Goal: Task Accomplishment & Management: Manage account settings

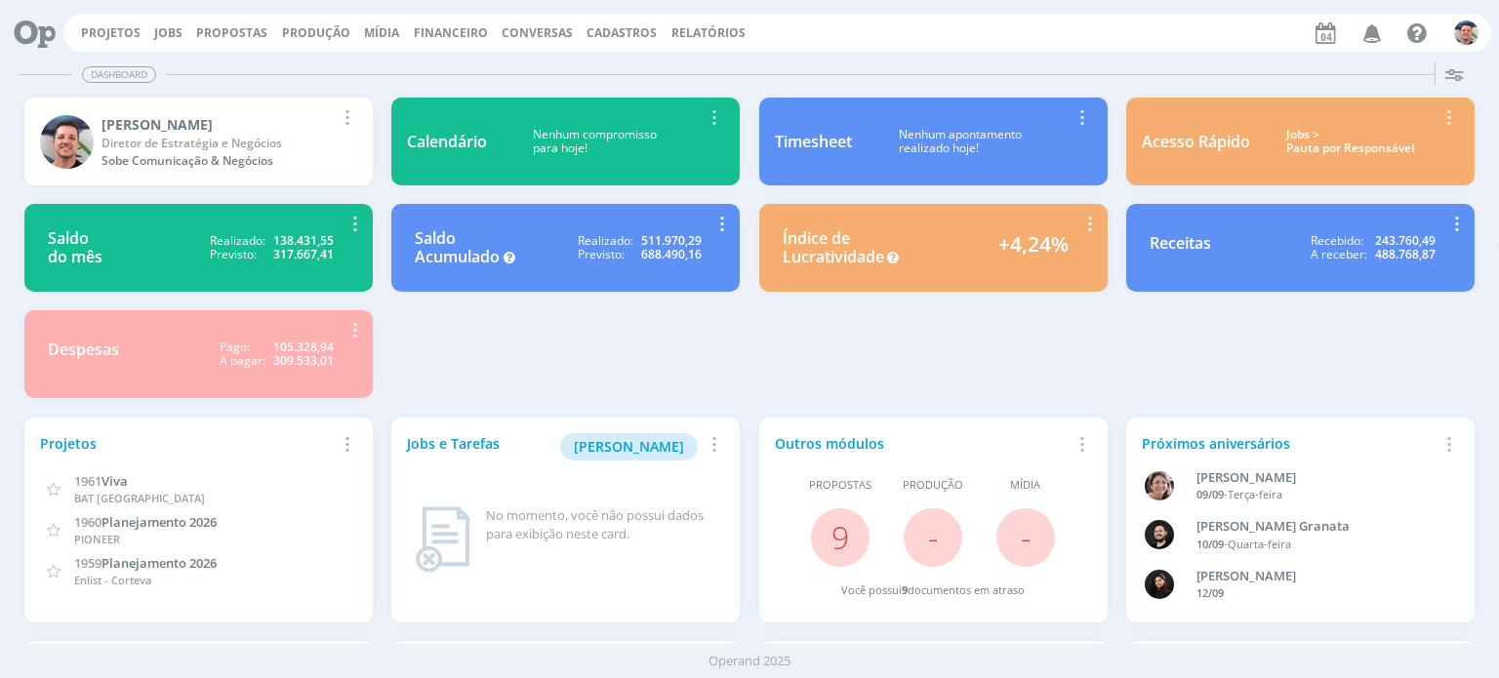
click at [1468, 31] on img "button" at bounding box center [1466, 32] width 24 height 24
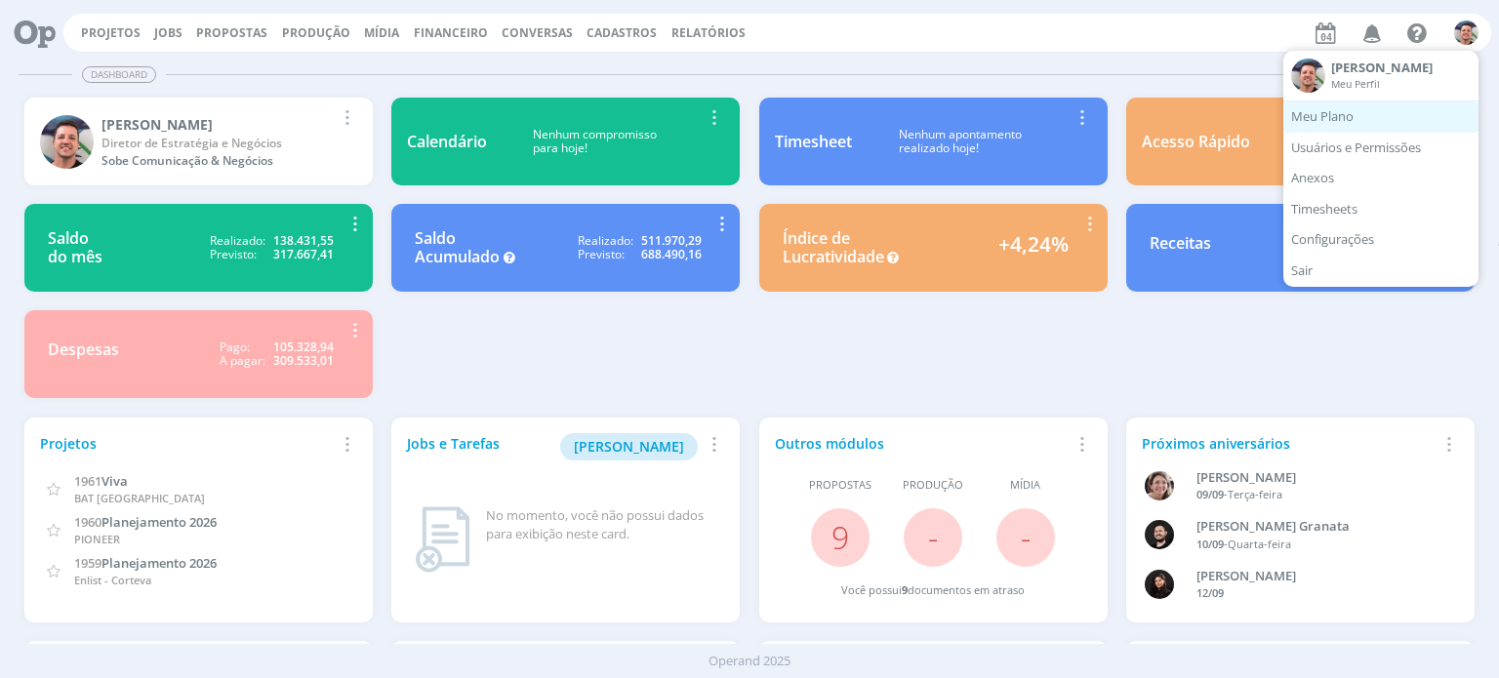
click at [1406, 129] on link "Meu Plano" at bounding box center [1381, 117] width 195 height 31
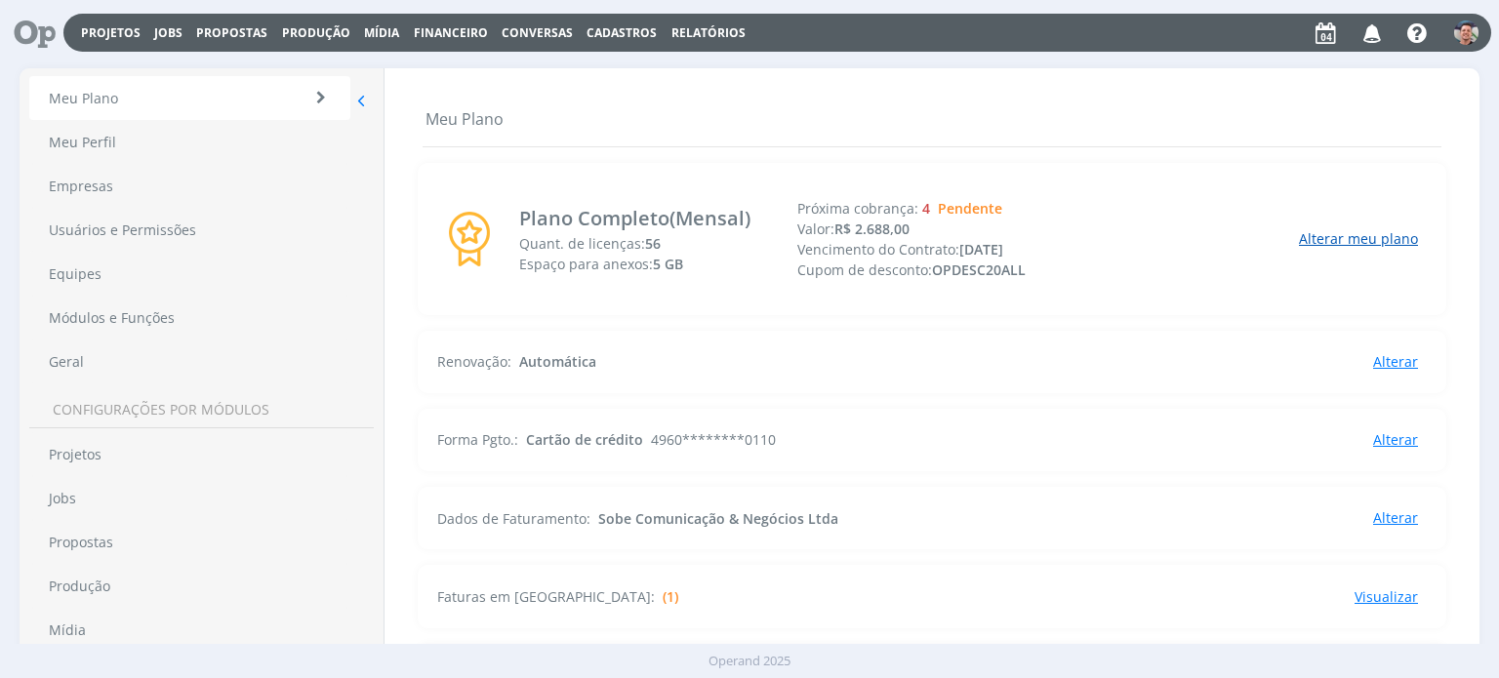
scroll to position [98, 0]
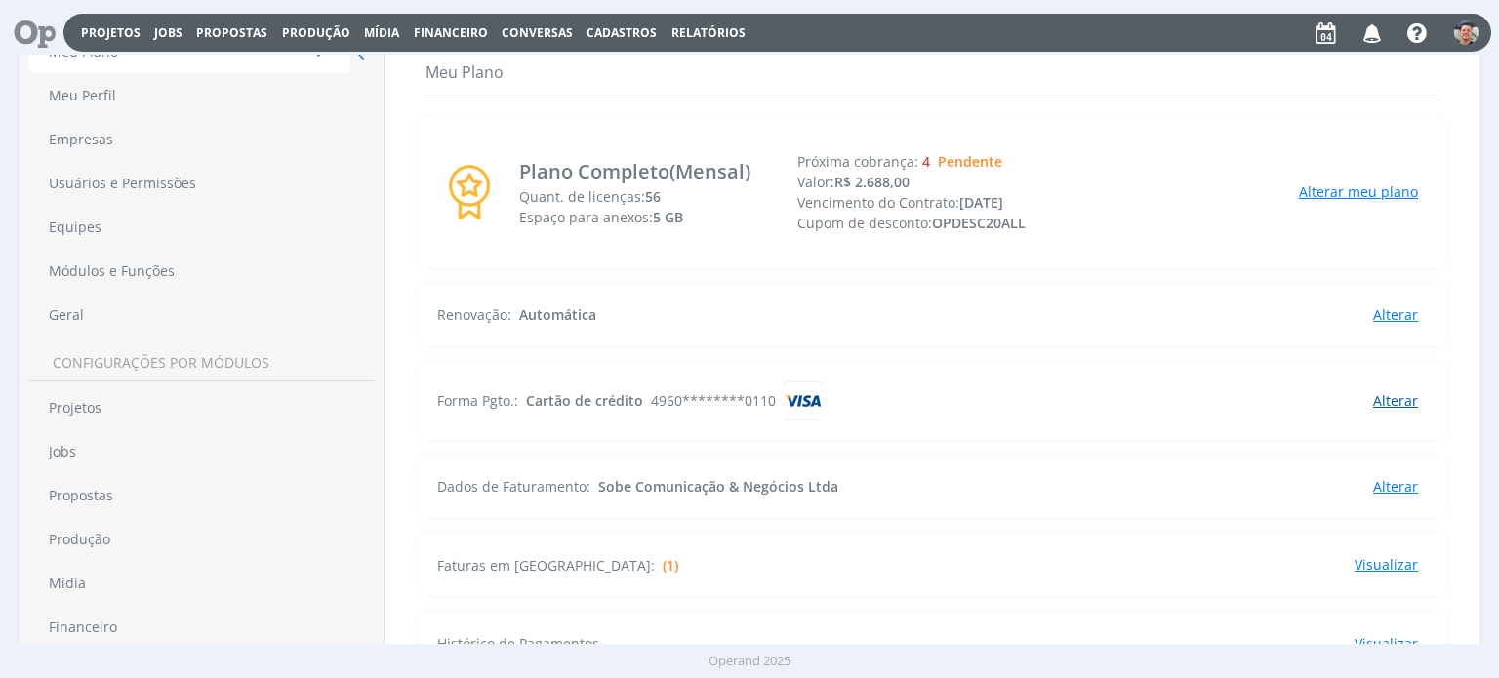
click at [1397, 398] on span "Alterar" at bounding box center [1395, 400] width 45 height 19
select select
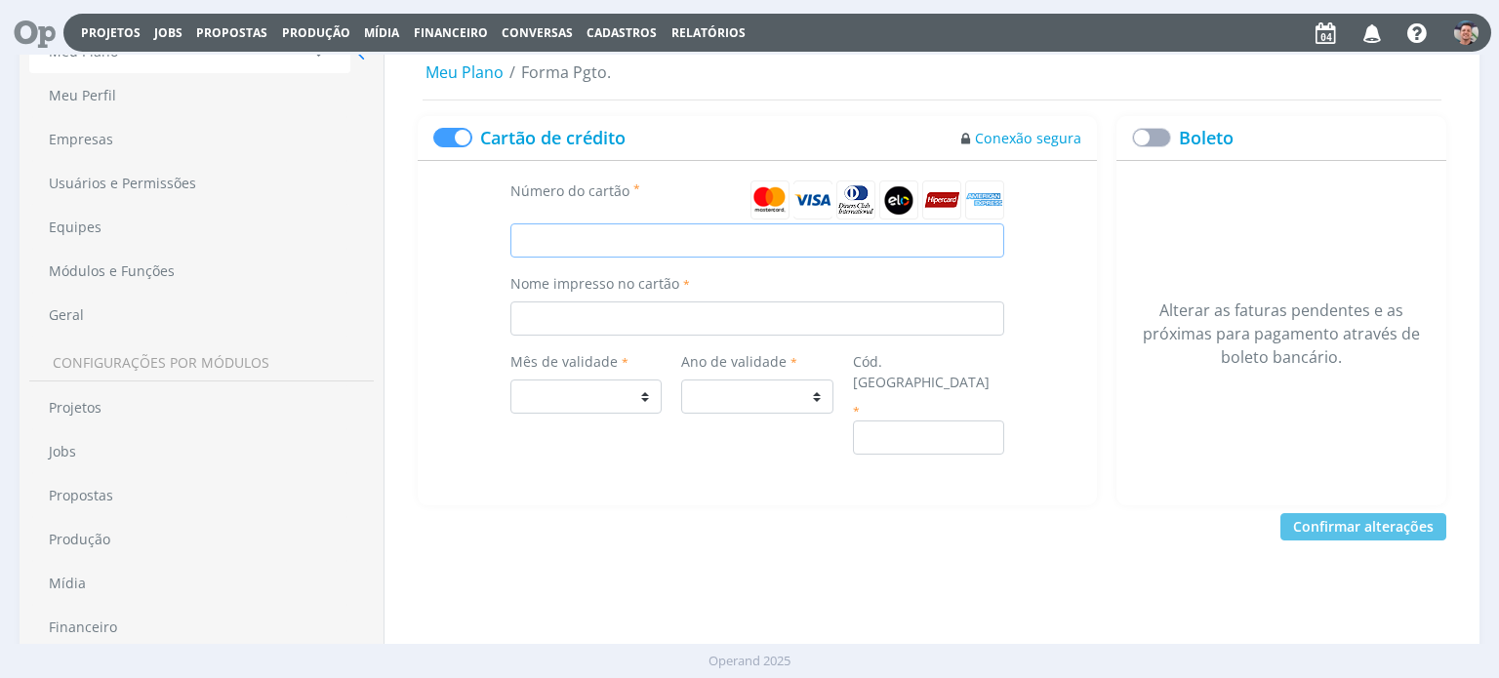
click at [761, 234] on input "Número do cartão" at bounding box center [758, 241] width 495 height 34
type input "9"
select select
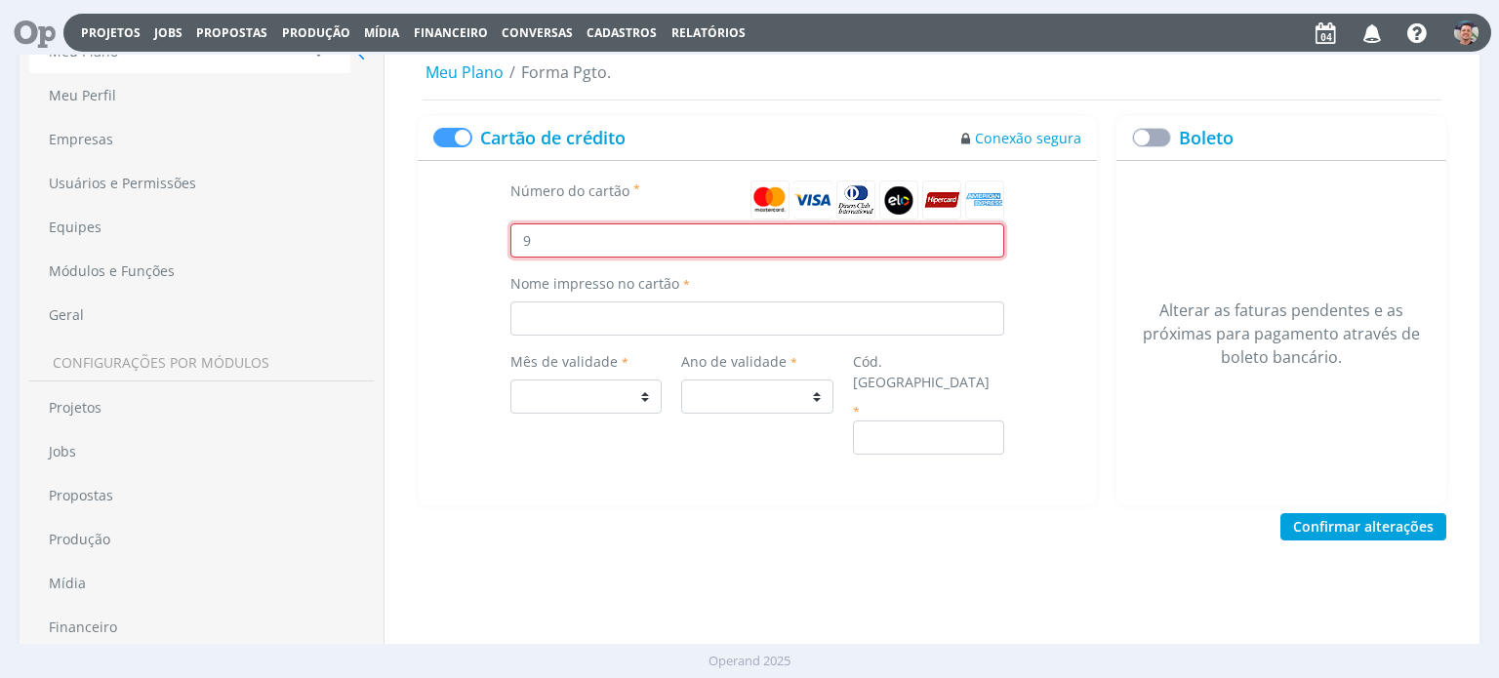
select select
type input "4"
select select
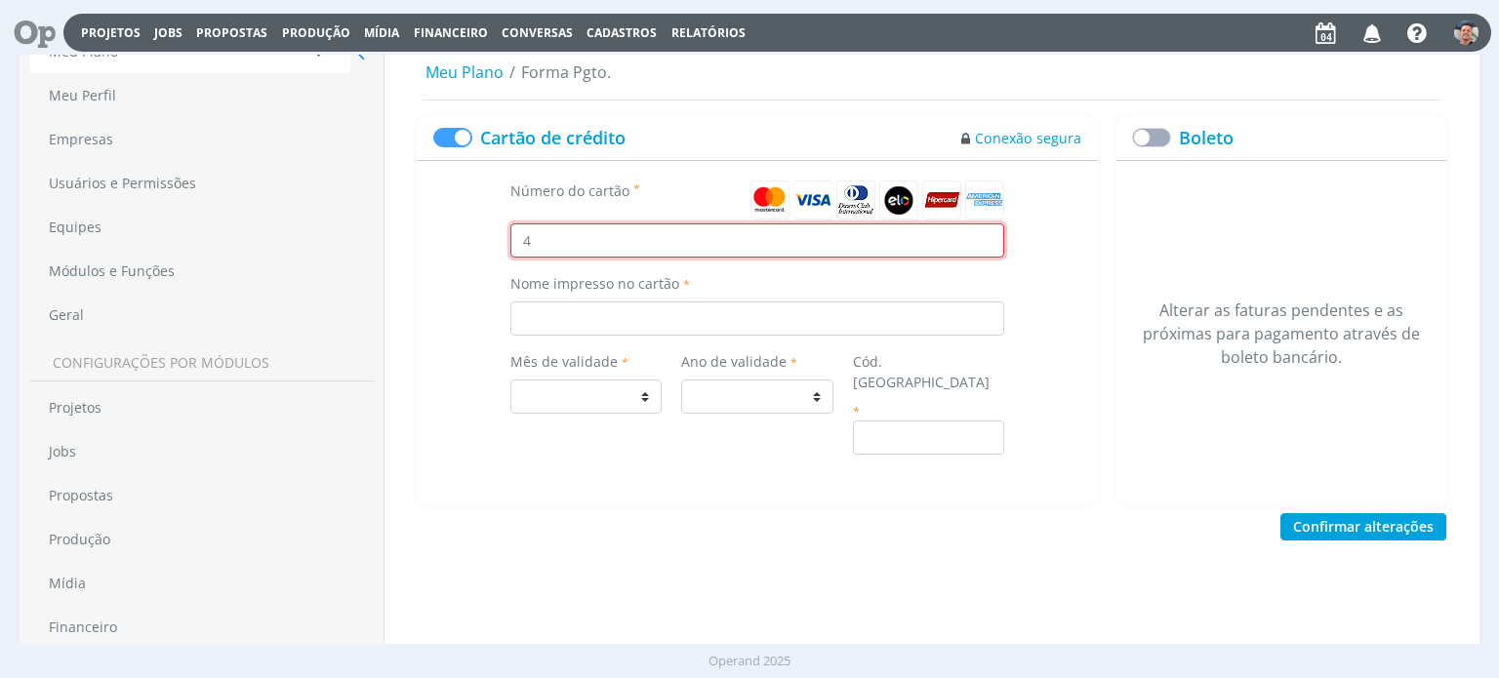
type input "49"
select select
type input "496"
select select
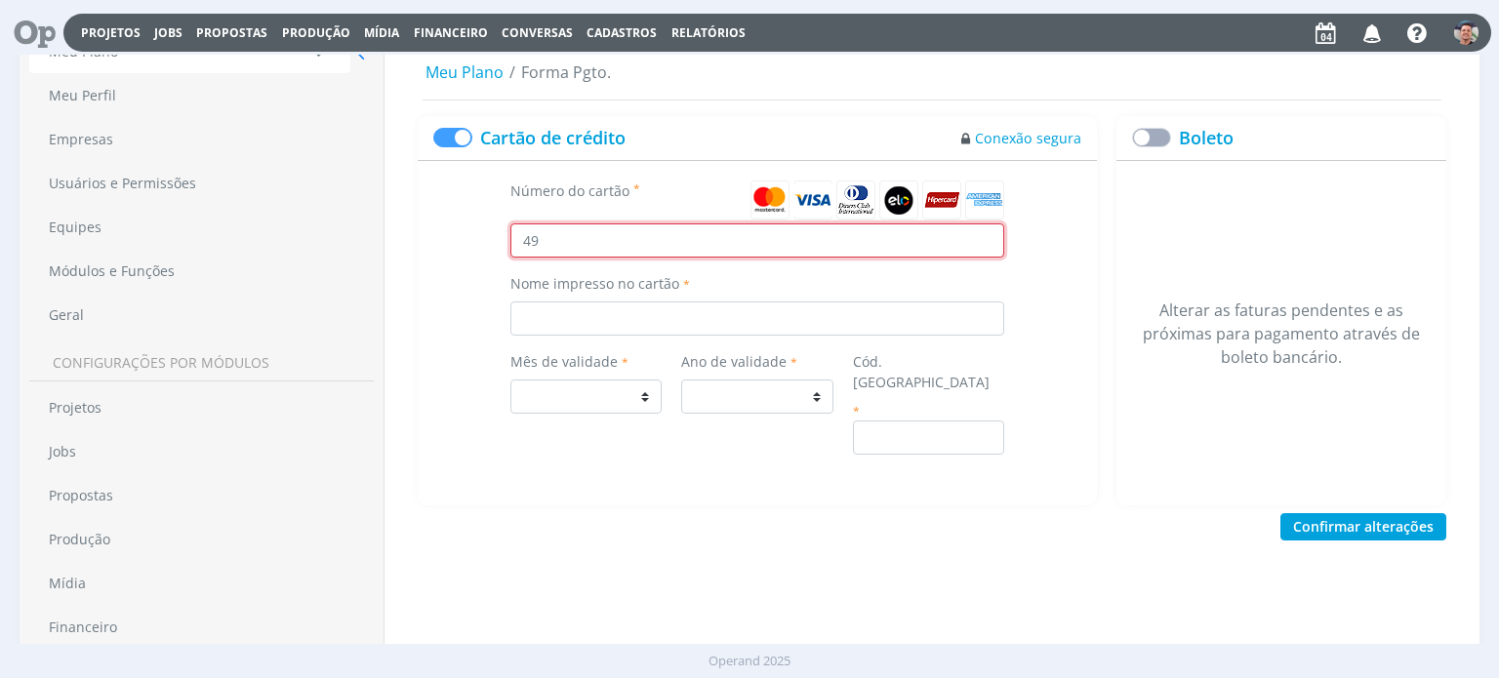
select select
type input "4960"
select select
type input "49604"
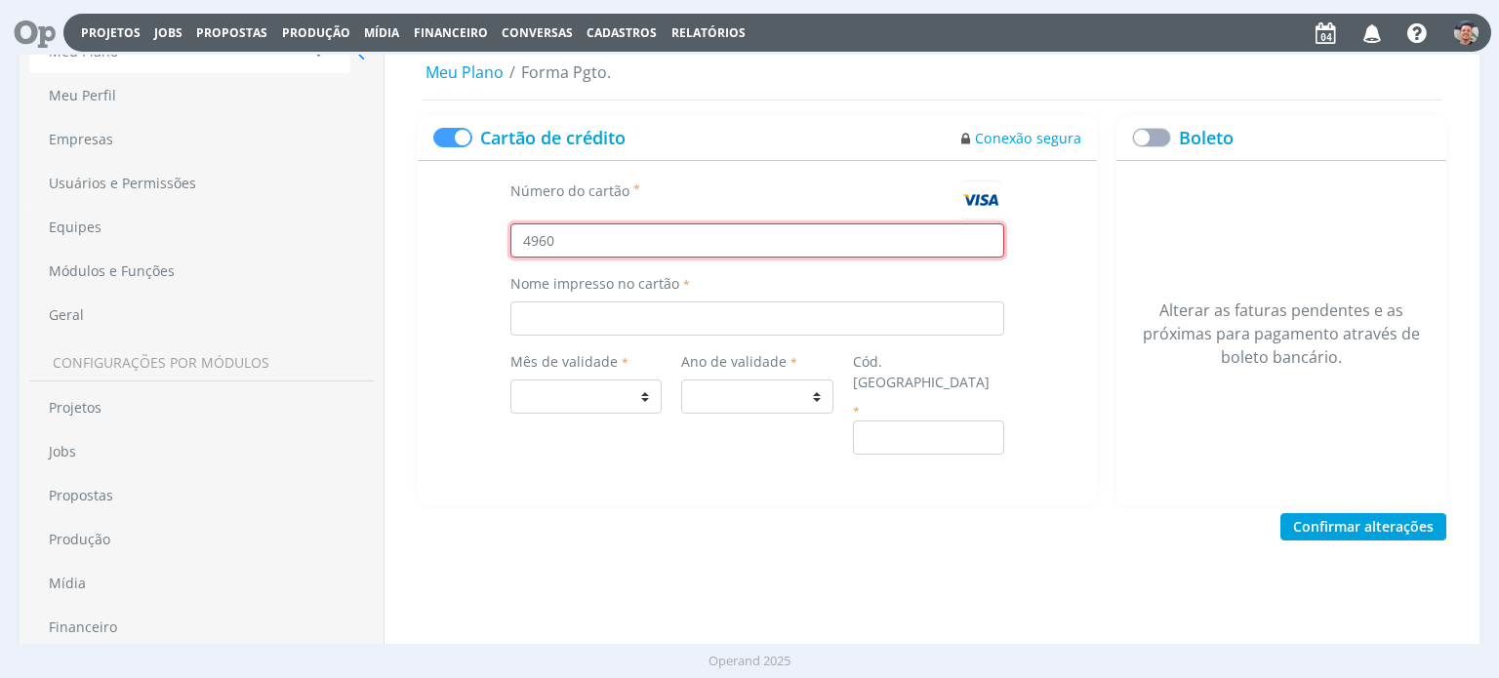
select select
type input "496045"
select select
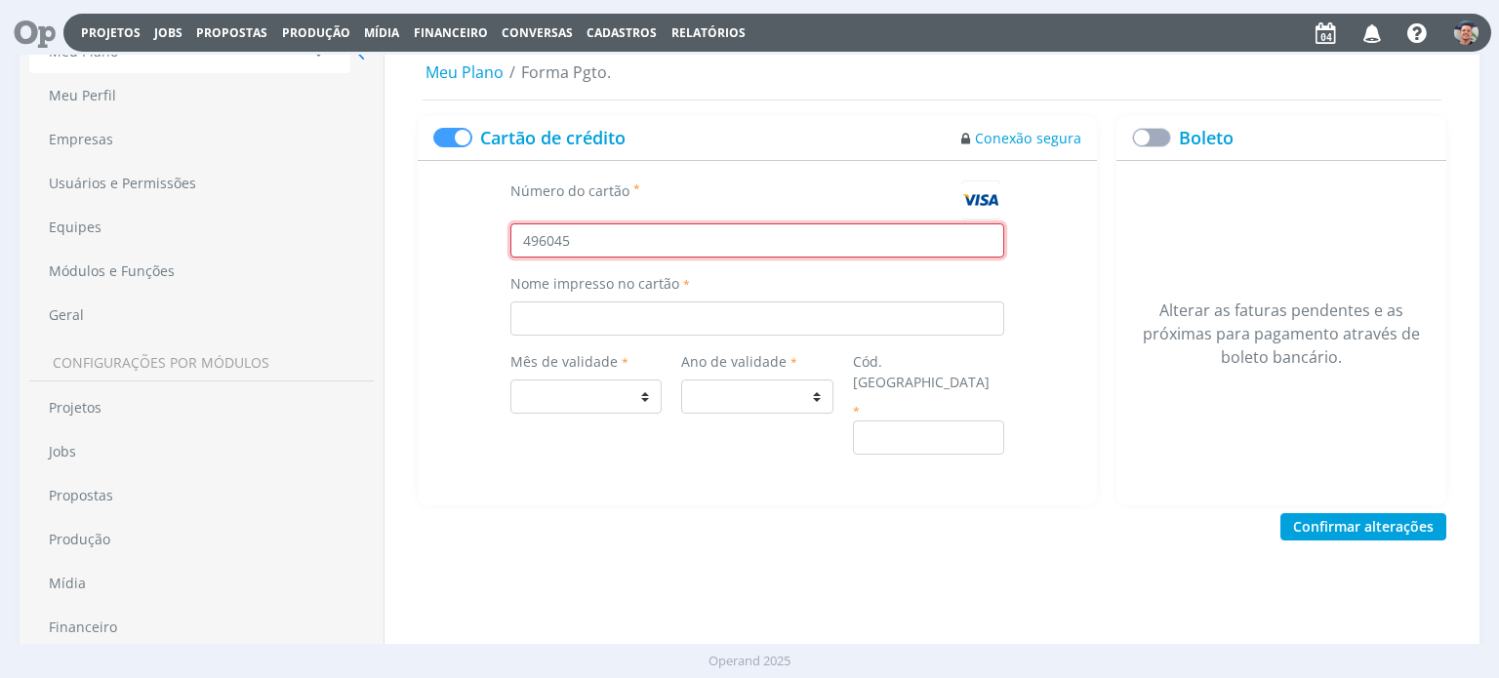
type input "4960450"
select select
type input "49604504"
select select
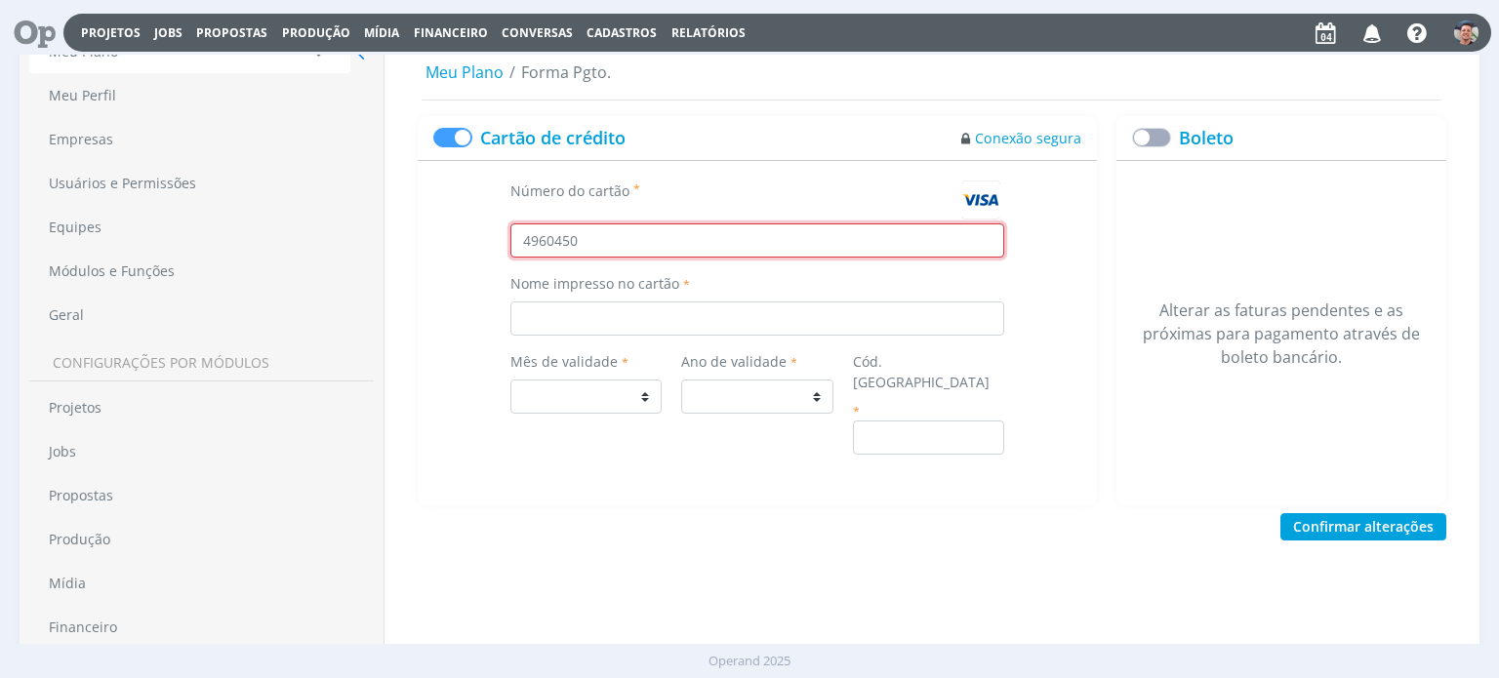
select select
type input "496045042"
select select
type input "4960450420"
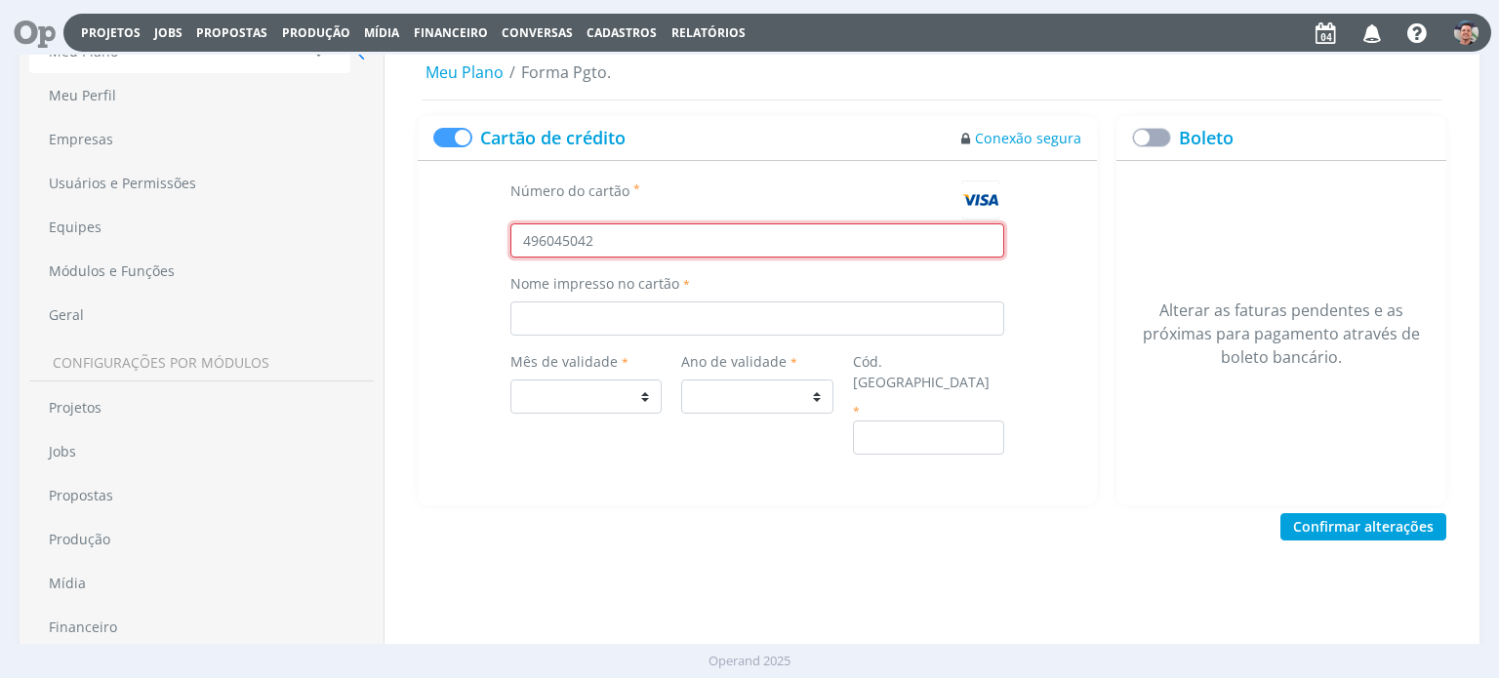
select select
type input "49604504200"
select select
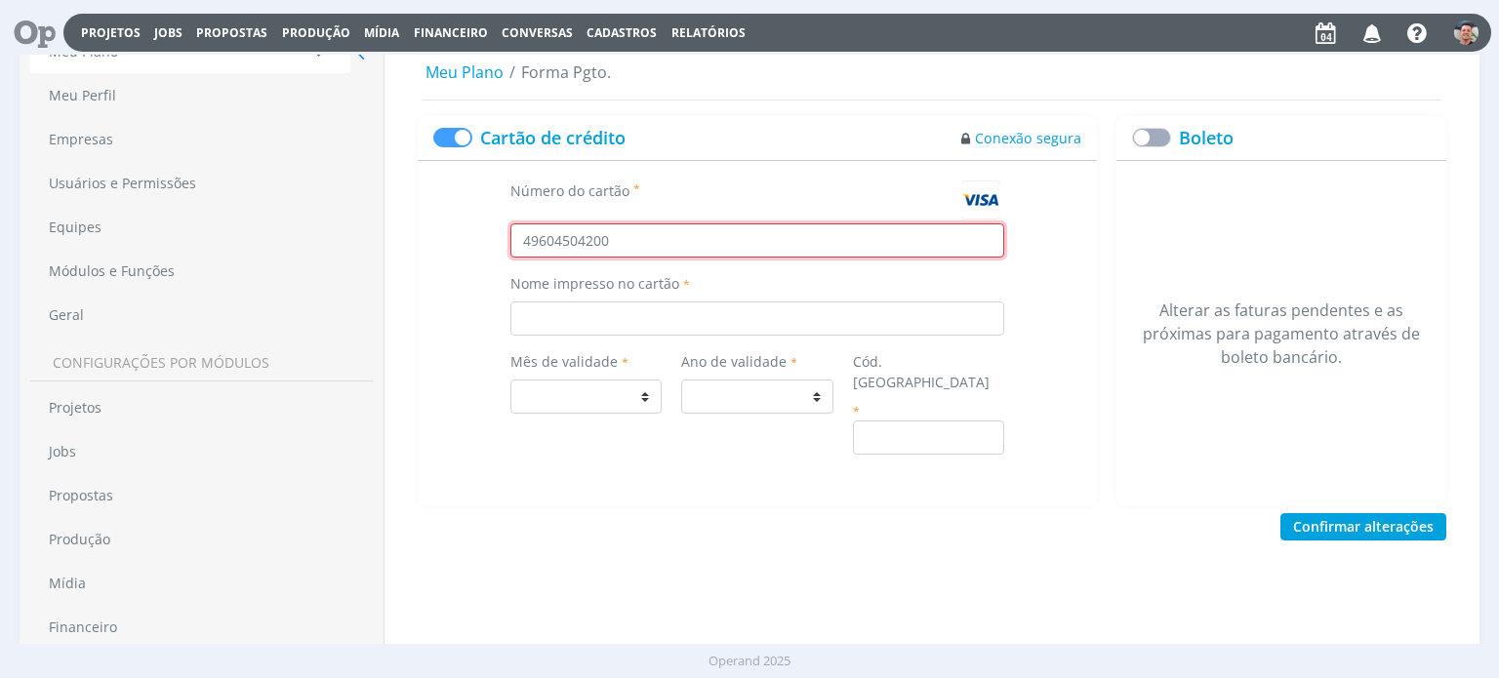
type input "496045042006"
select select
type input "4960450420060"
select select
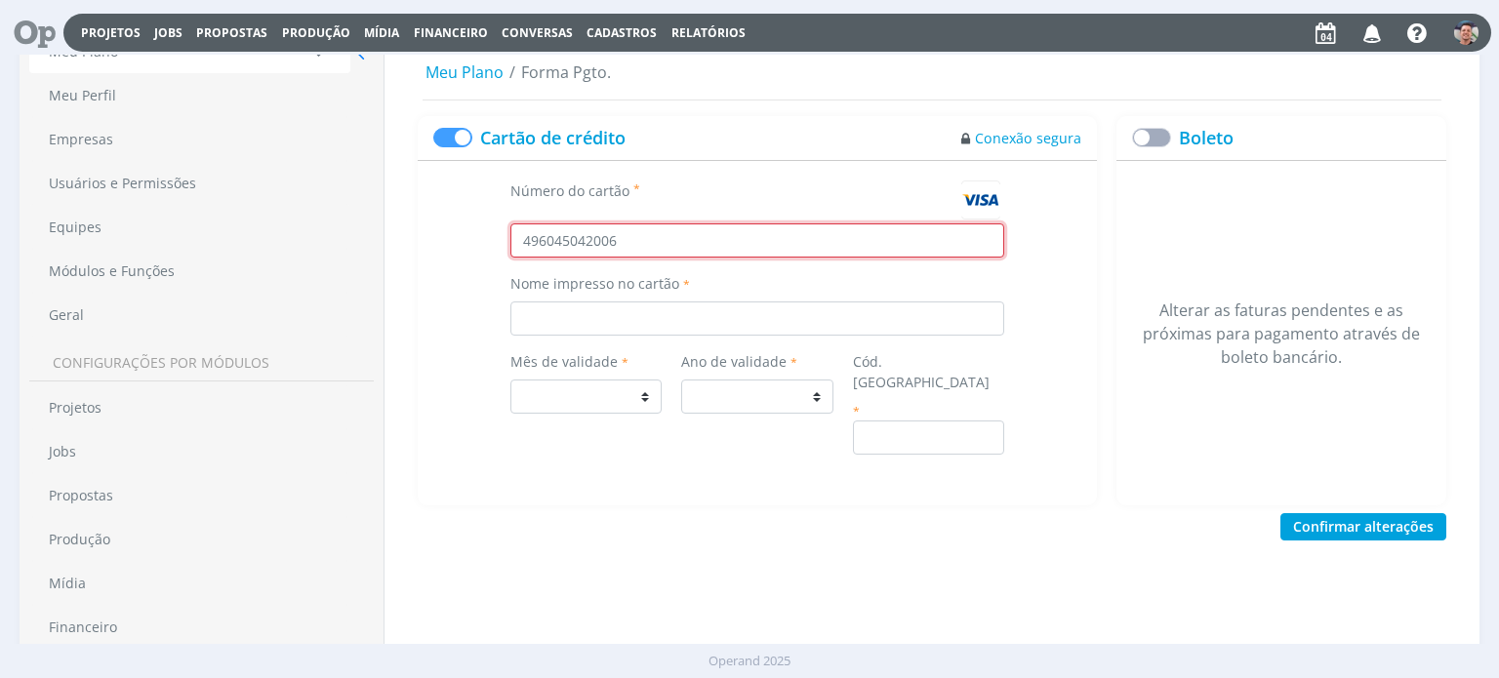
select select
type input "49604504200601"
select select
type input "496045042006011"
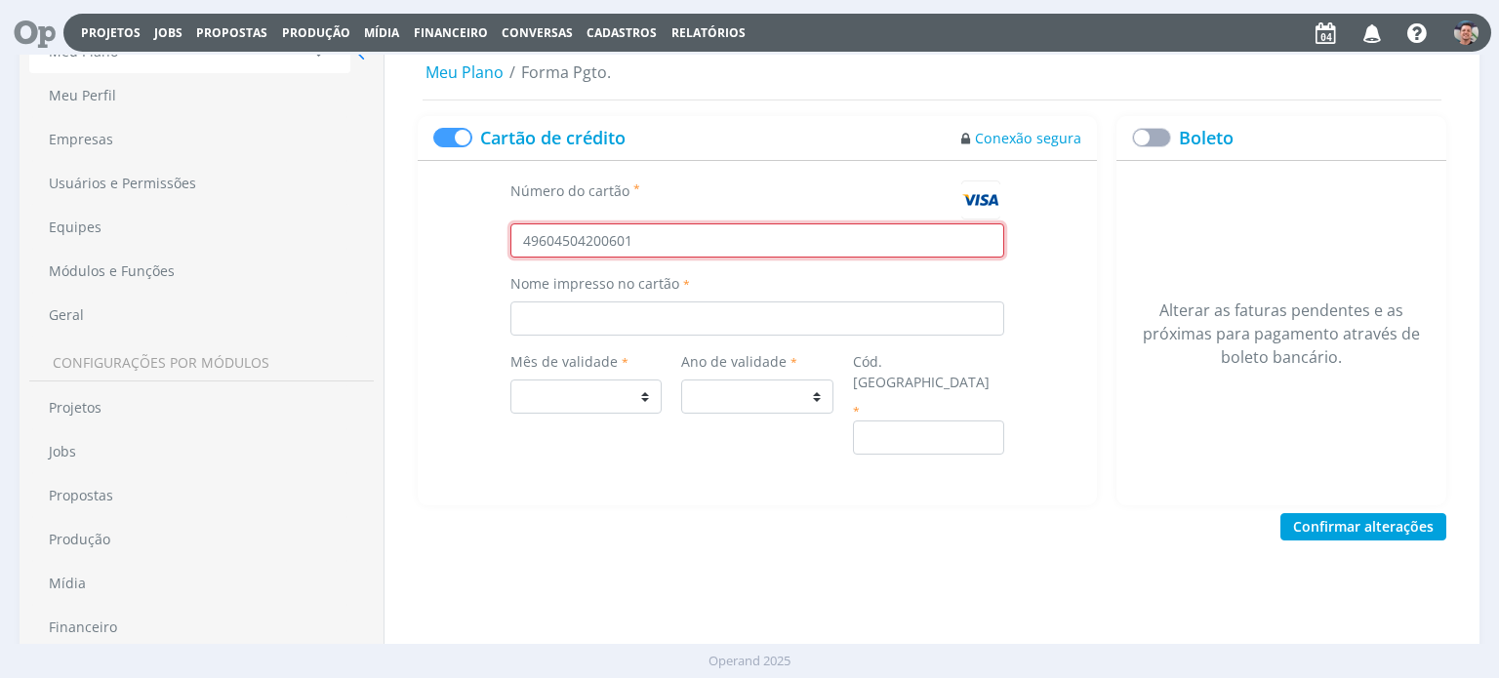
select select
type input "[CREDIT_CARD_NUMBER]"
select select
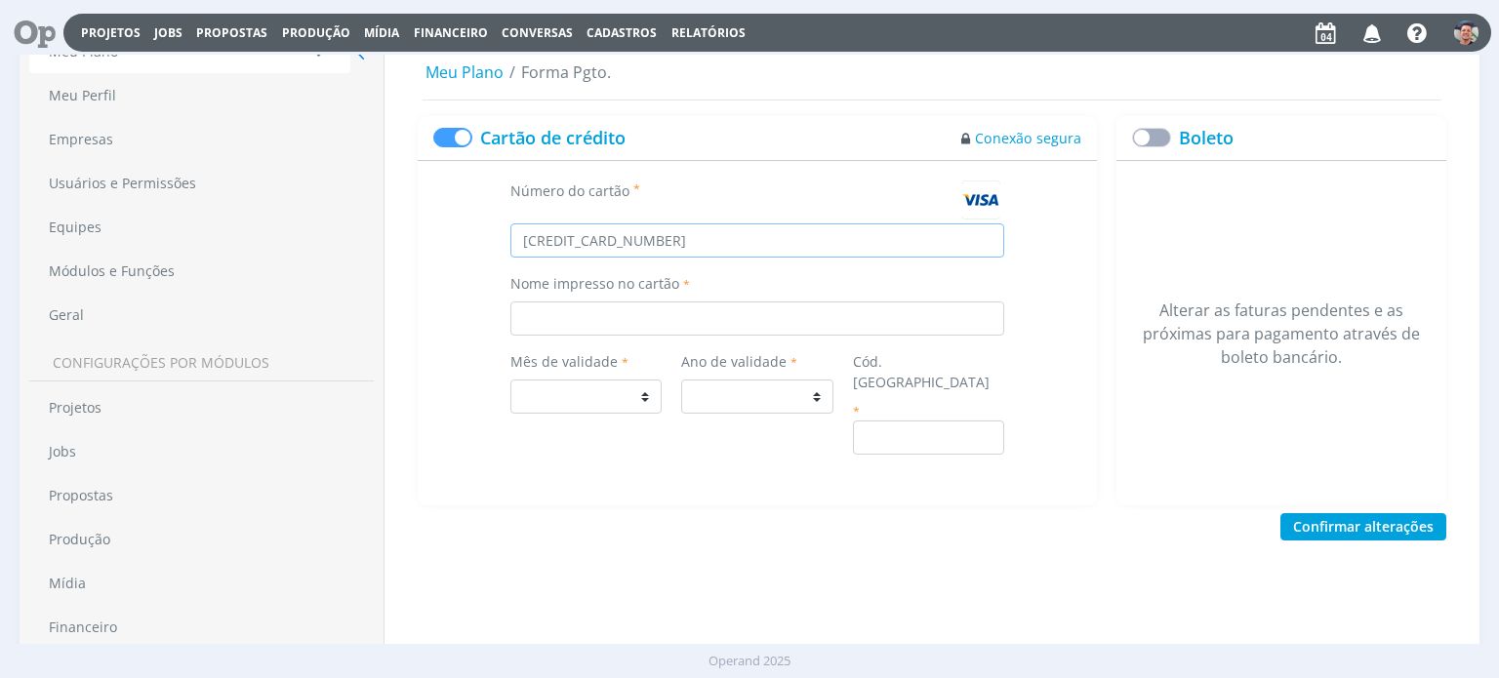
type input "[CREDIT_CARD_NUMBER]"
type input "0"
select select
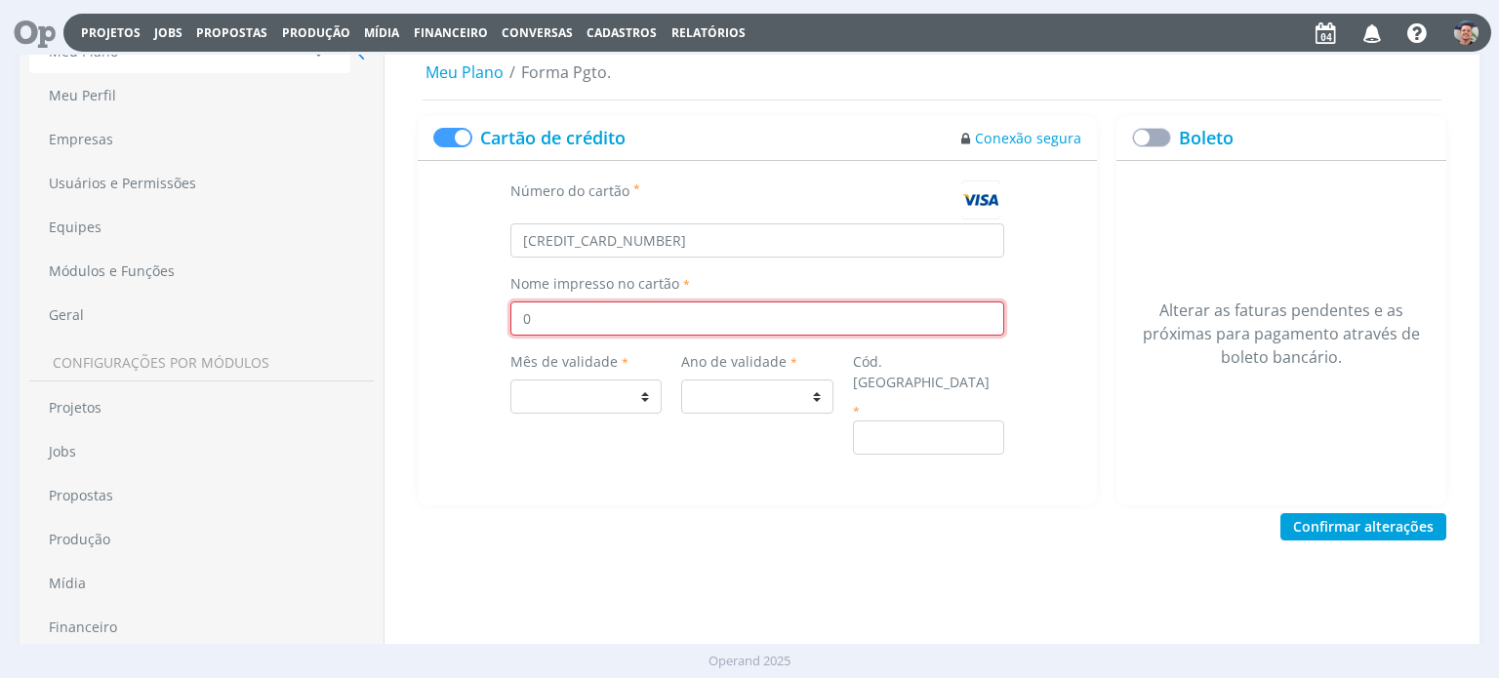
type input "07"
select select
type input "0"
select select
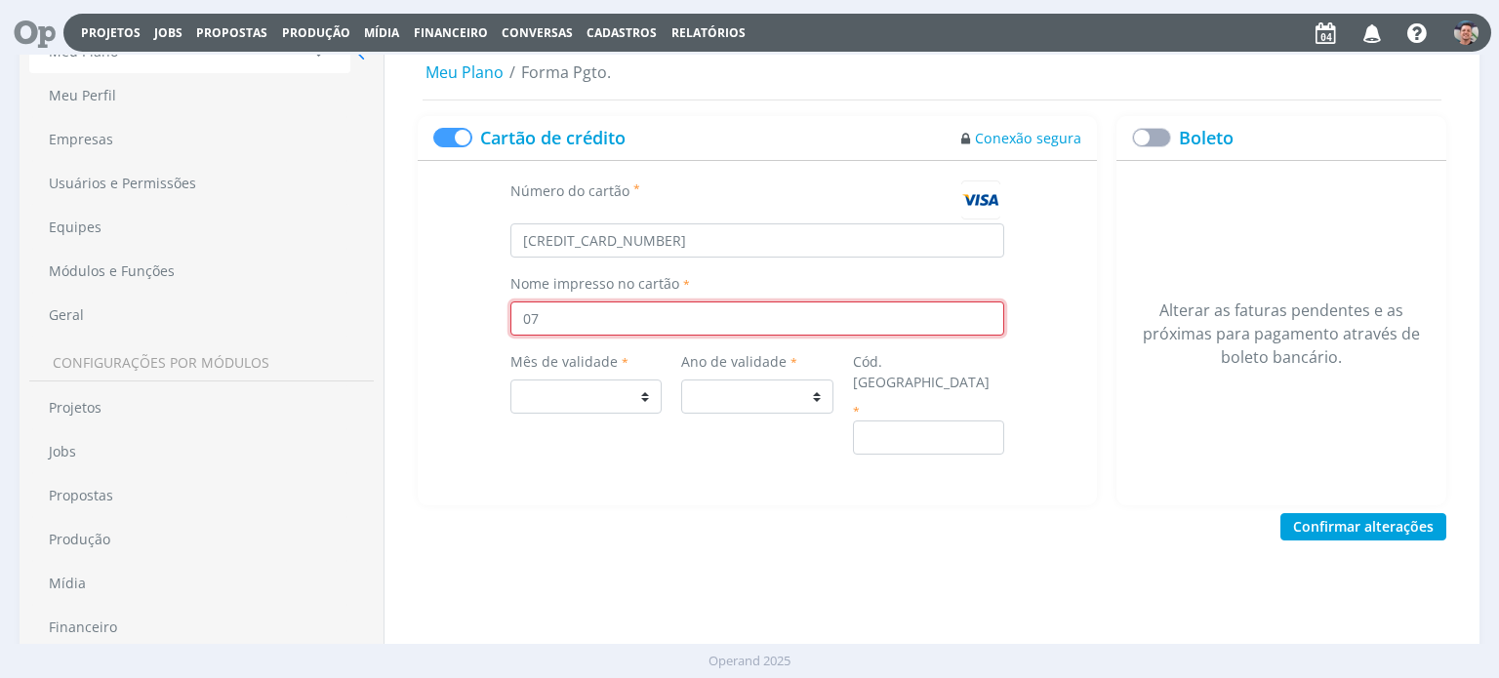
select select
type input "C"
select select
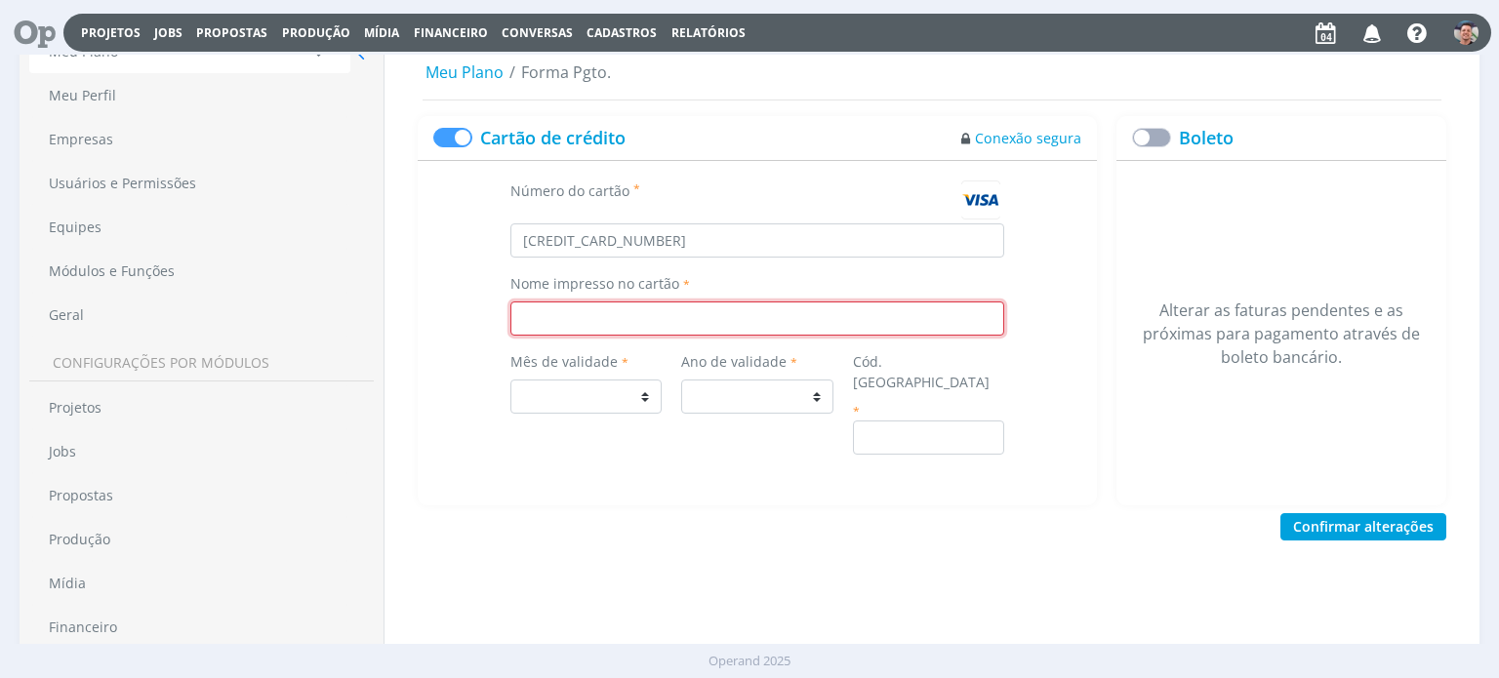
select select
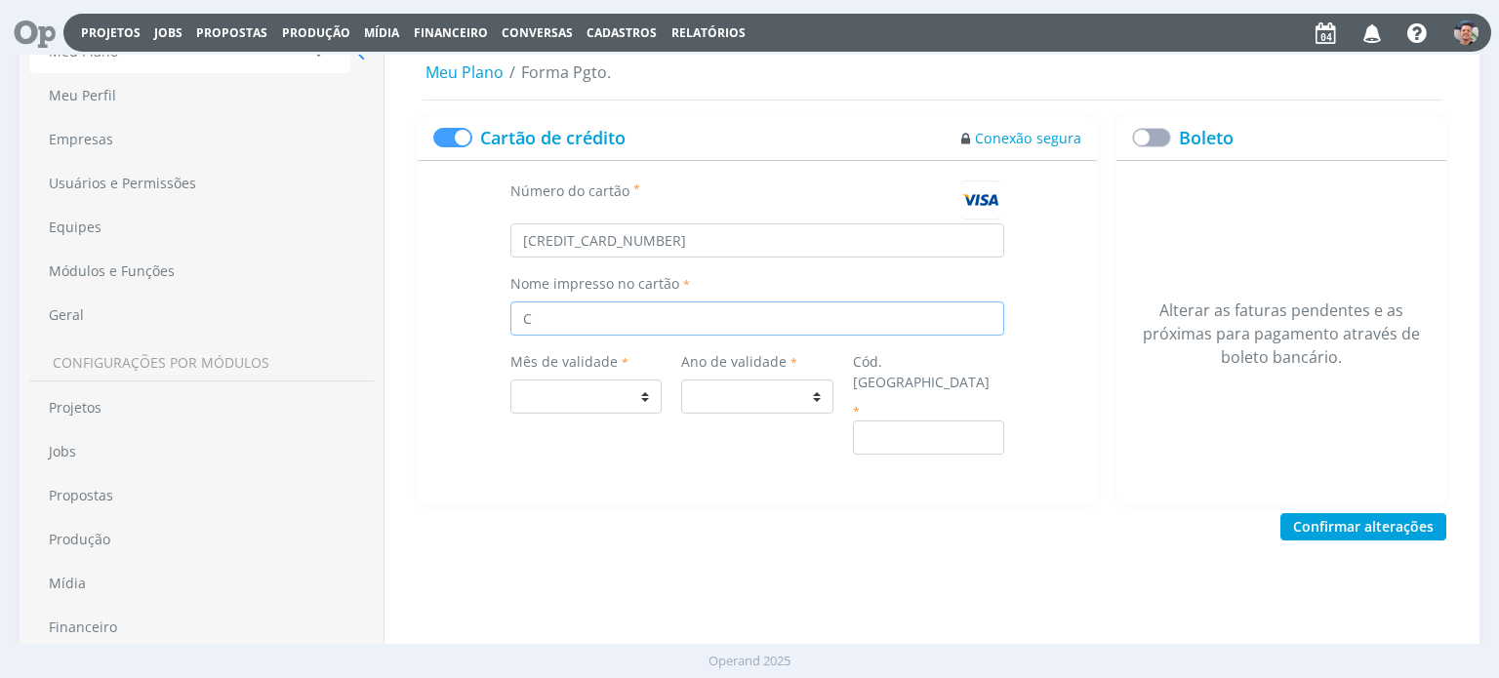
type input "Ca"
select select
type input "Cam"
select select
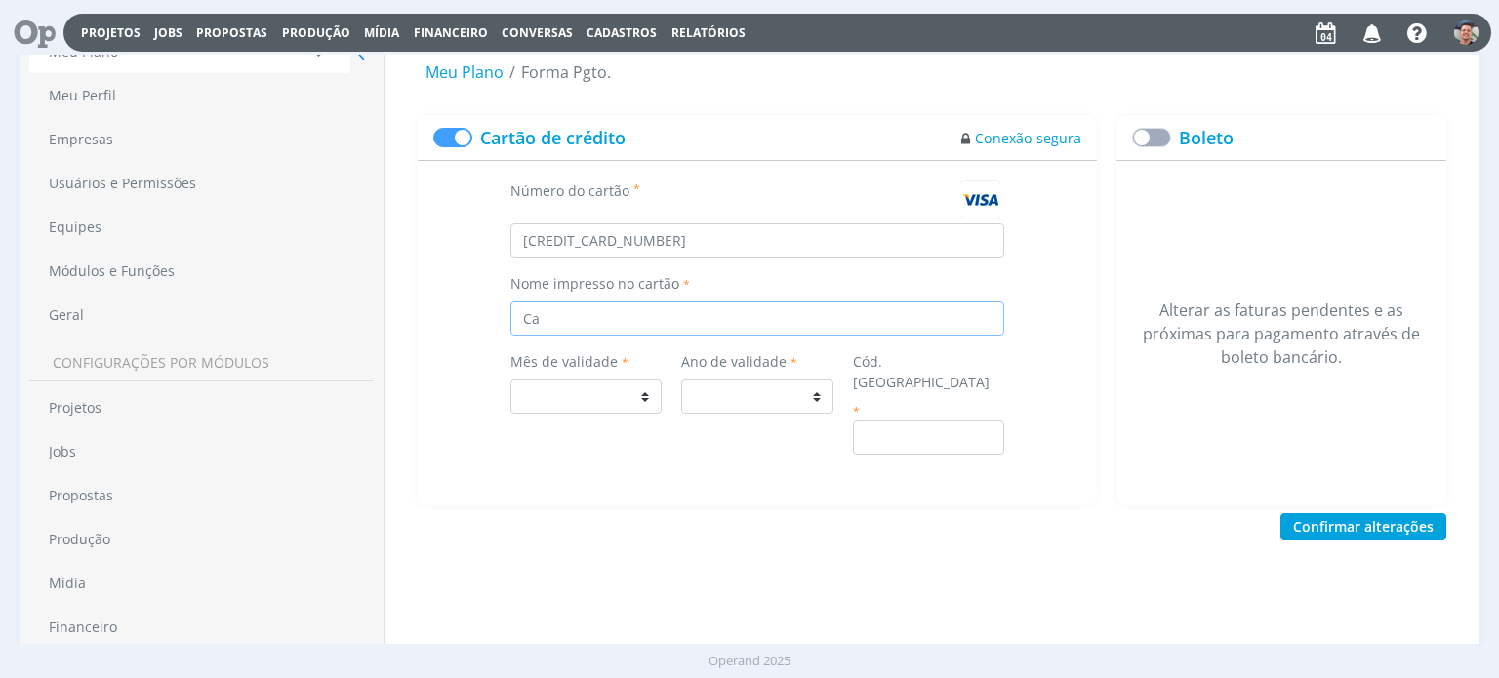
select select
type input "Cami"
select select
type input "Camil"
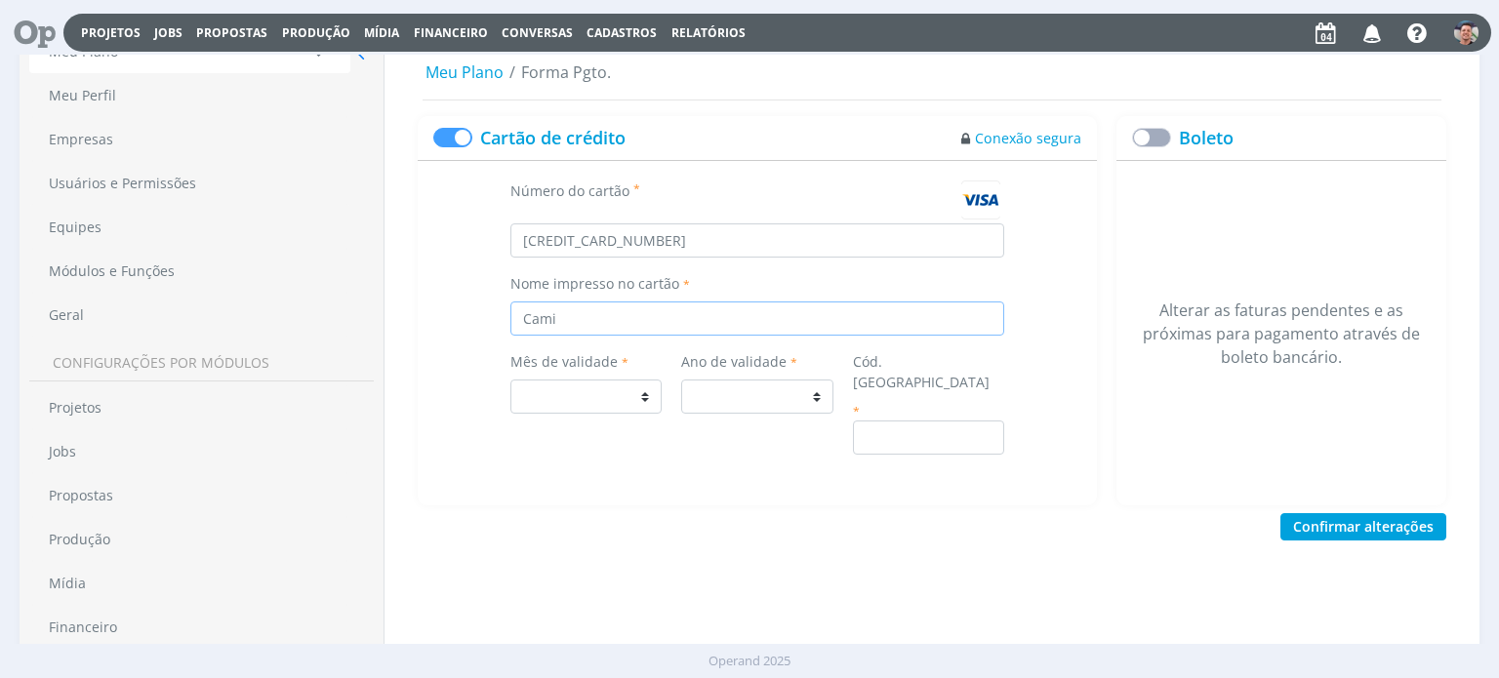
select select
type input "[PERSON_NAME]"
select select
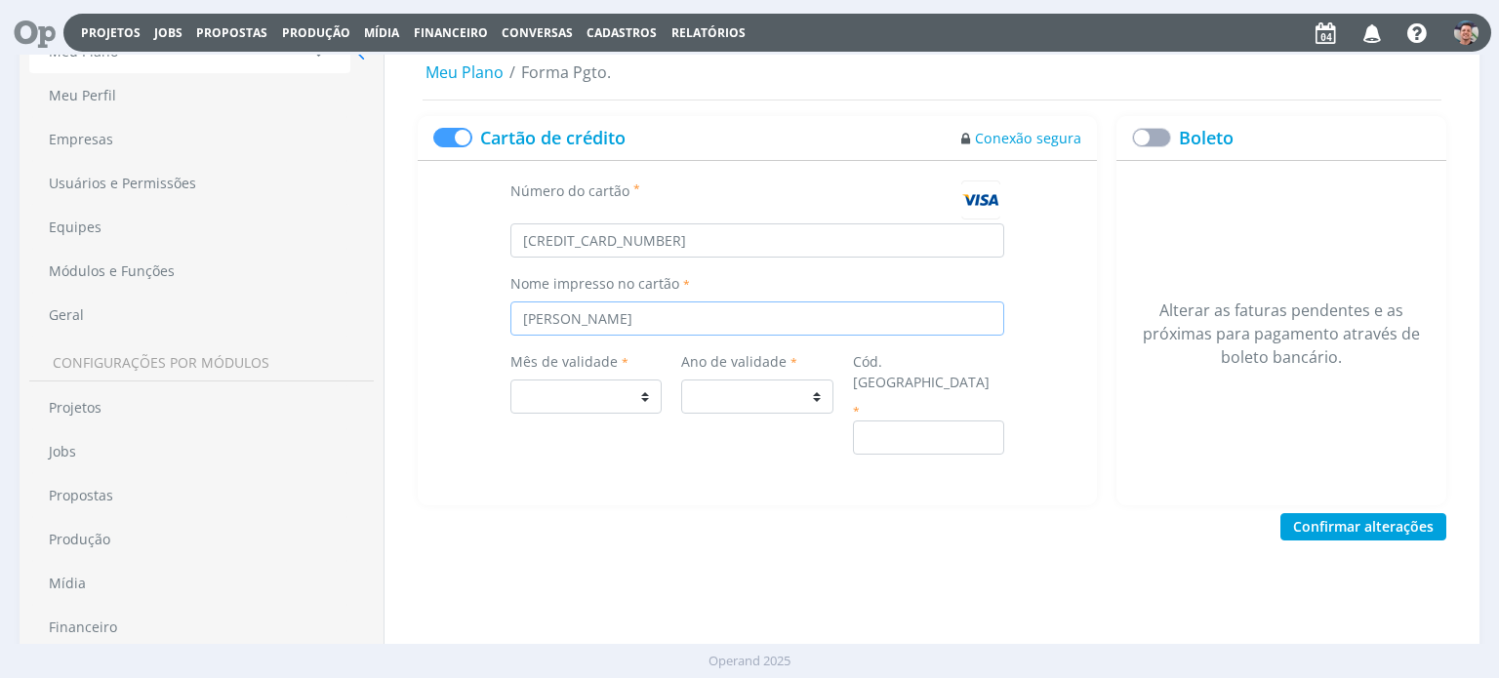
type input "[PERSON_NAME]"
select select
type input "[PERSON_NAME]"
select select
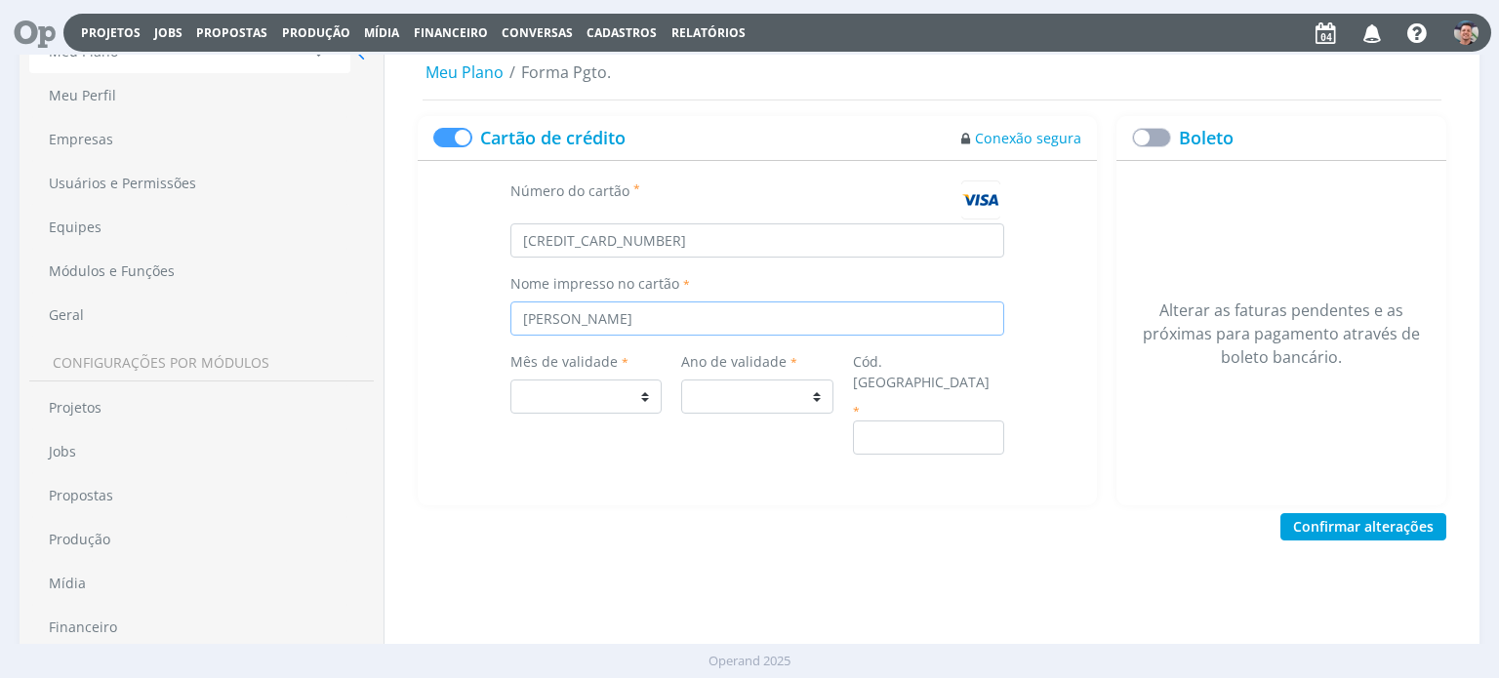
select select
type input "[PERSON_NAME]"
select select
type input "[PERSON_NAME]"
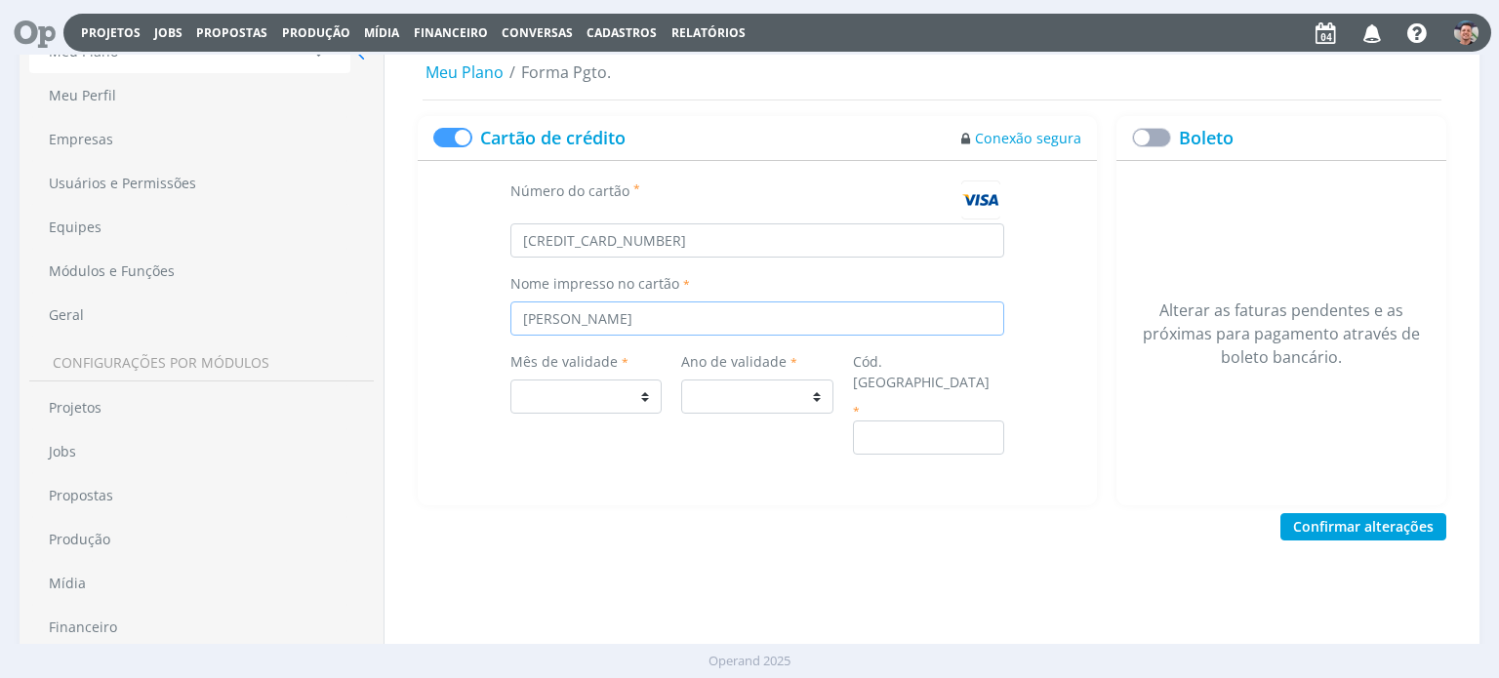
select select
type input "[PERSON_NAME]"
select select
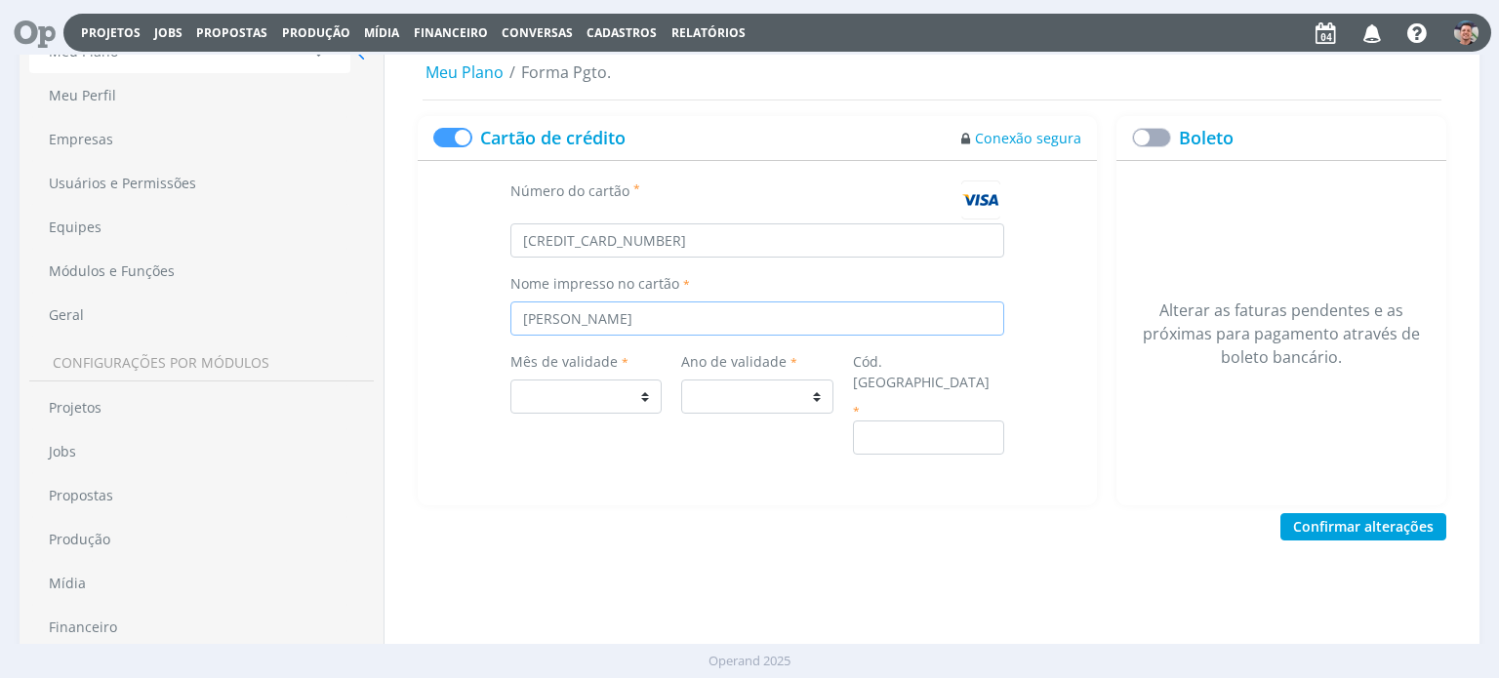
type input "[PERSON_NAME]"
select select
type input "[PERSON_NAME]"
select select
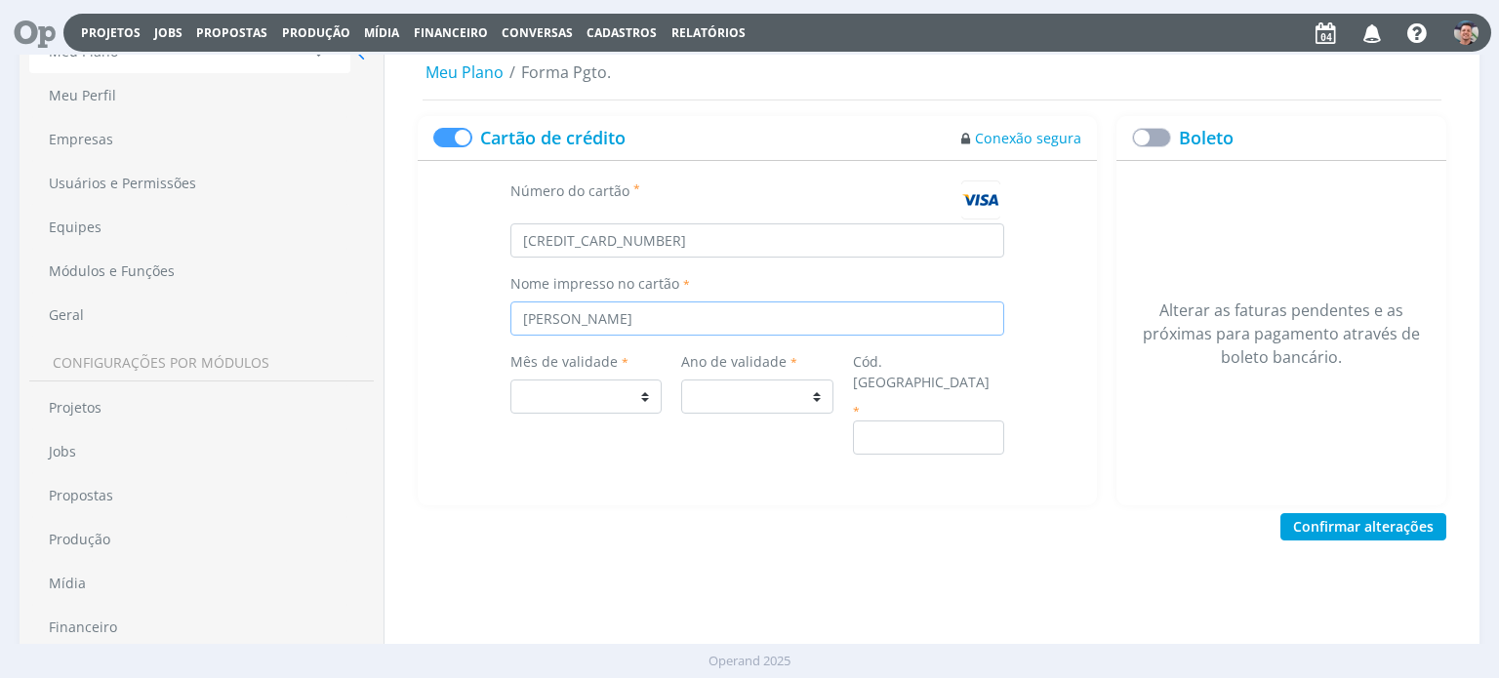
select select
type input "[PERSON_NAME]"
select select
type input "[PERSON_NAME]"
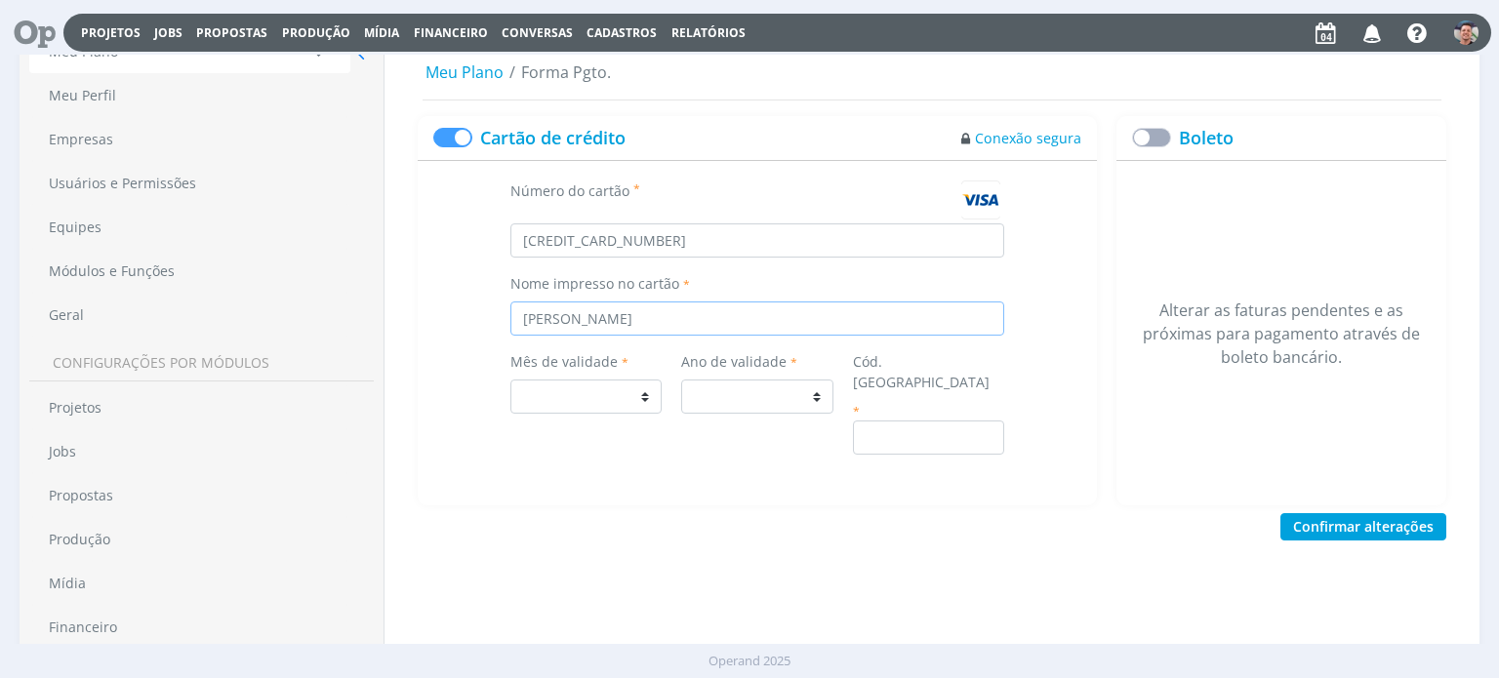
select select
type input "[PERSON_NAME]"
select select
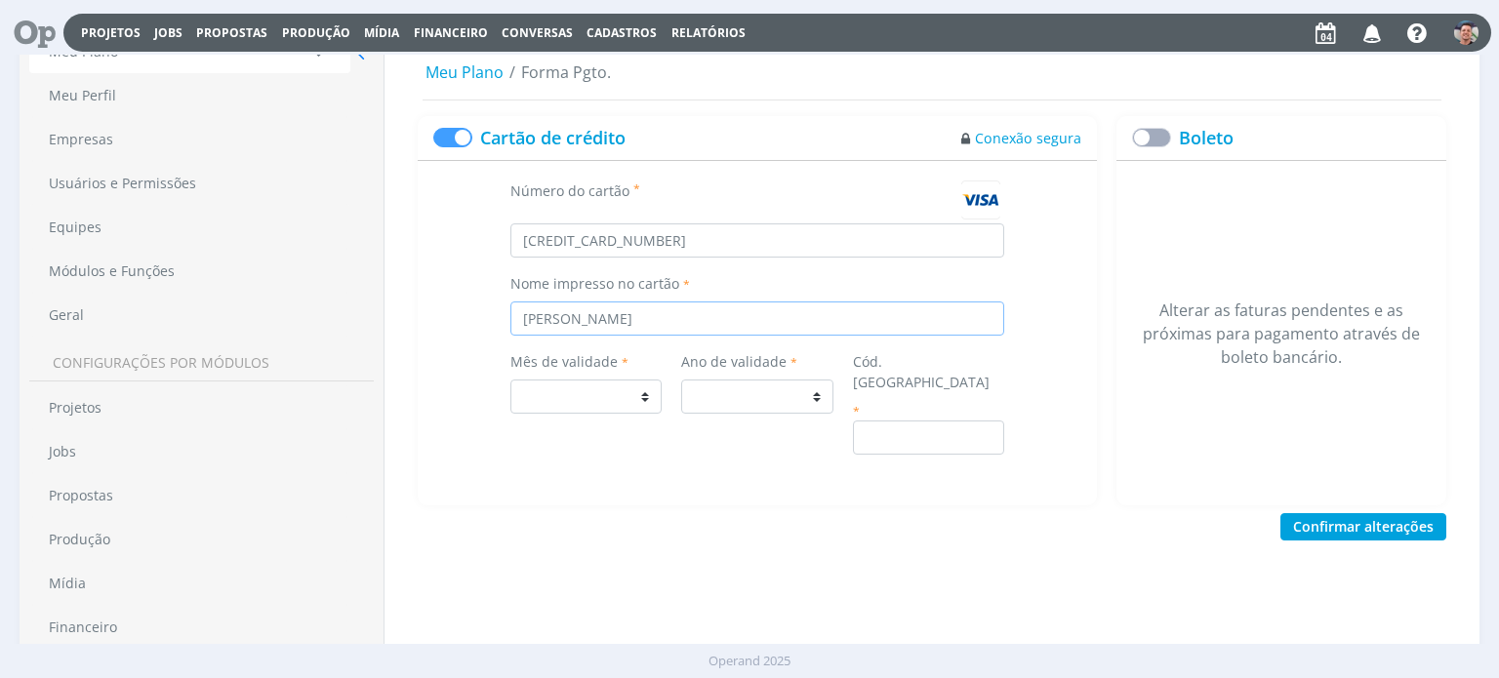
type input "[PERSON_NAME]"
select select
type input "[PERSON_NAME]"
select select
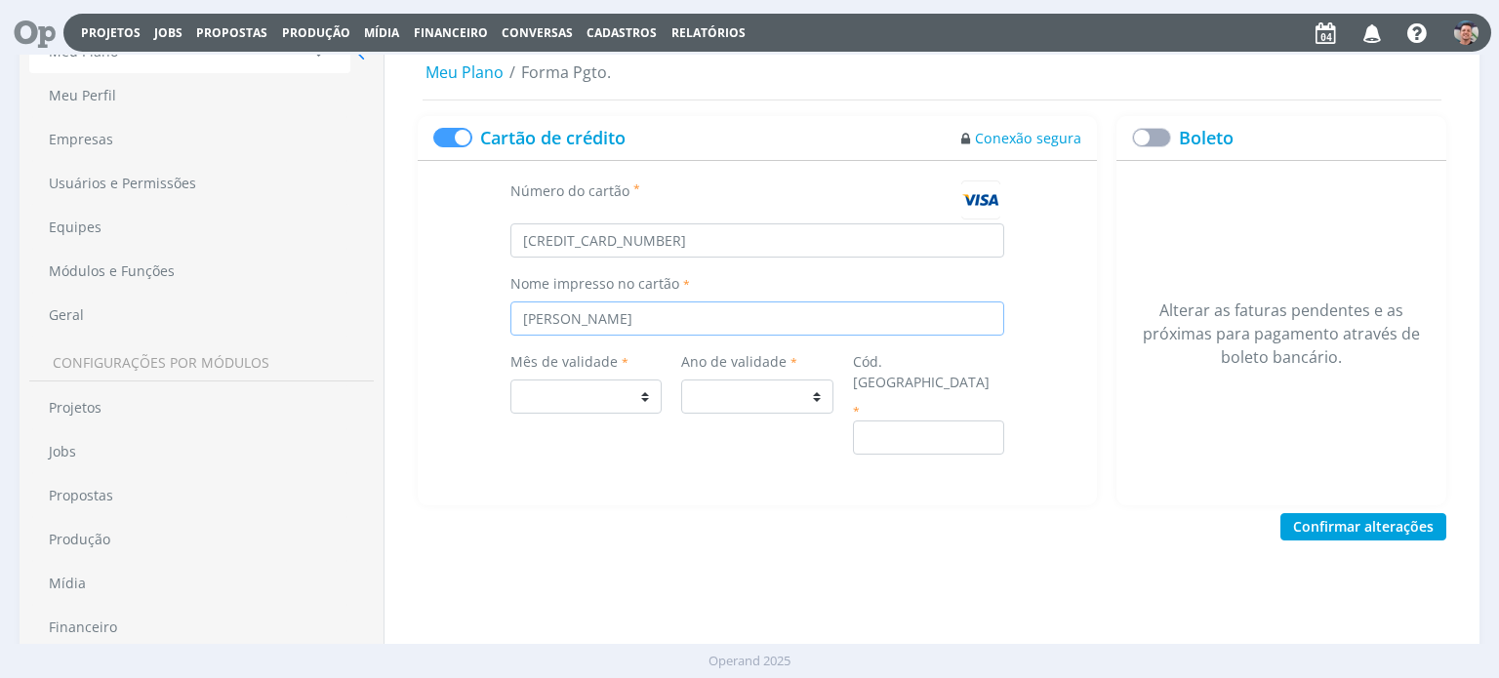
select select
type input "[PERSON_NAME]"
select select
type input "[PERSON_NAME]"
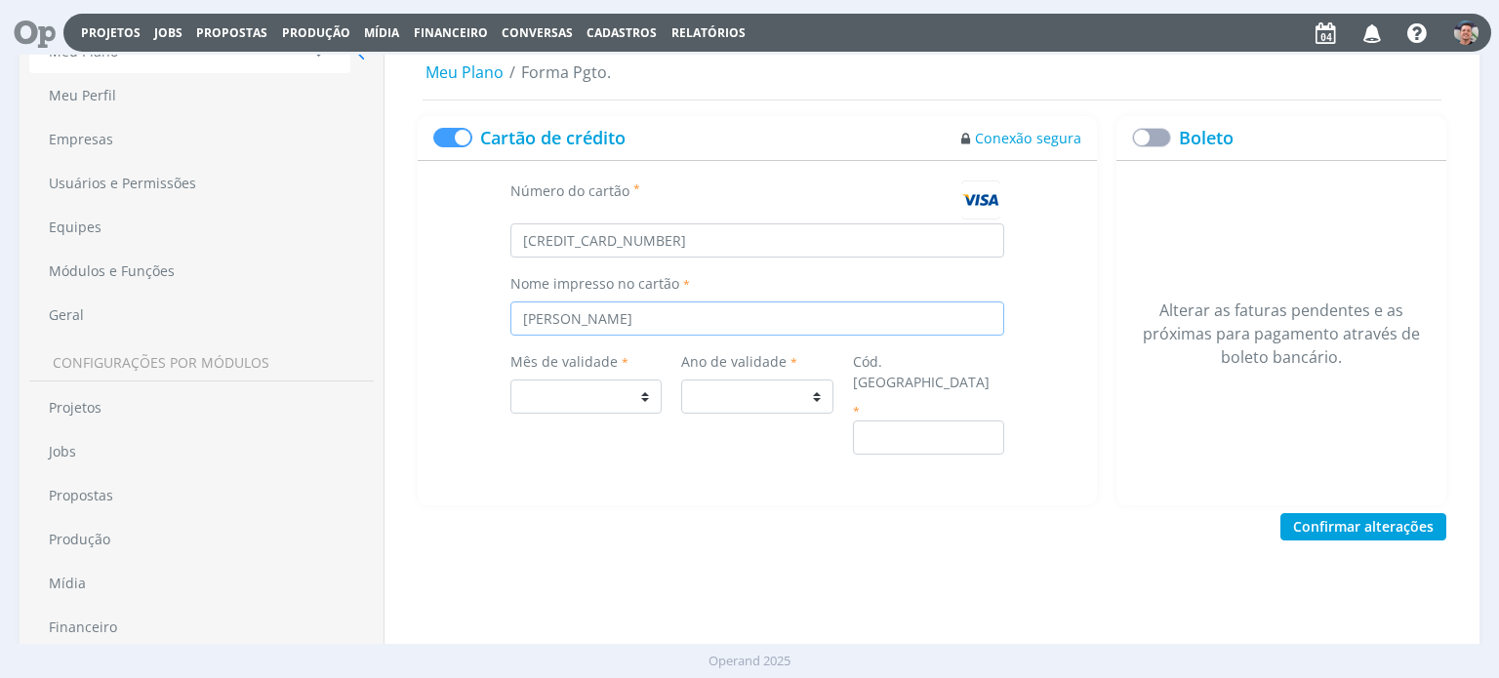
select select
type input "[PERSON_NAME]"
select select
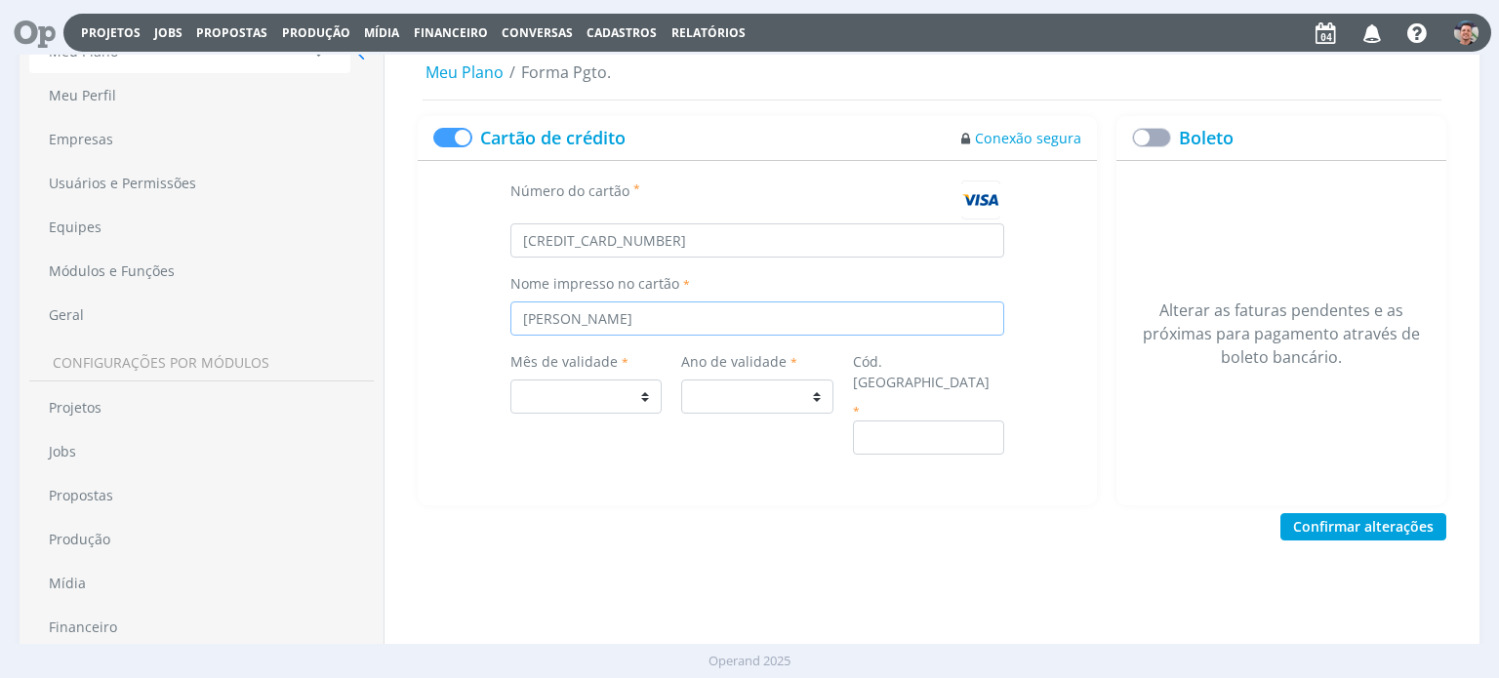
type input "[PERSON_NAME]"
select select "2"
select select
select select "7"
select select "2032"
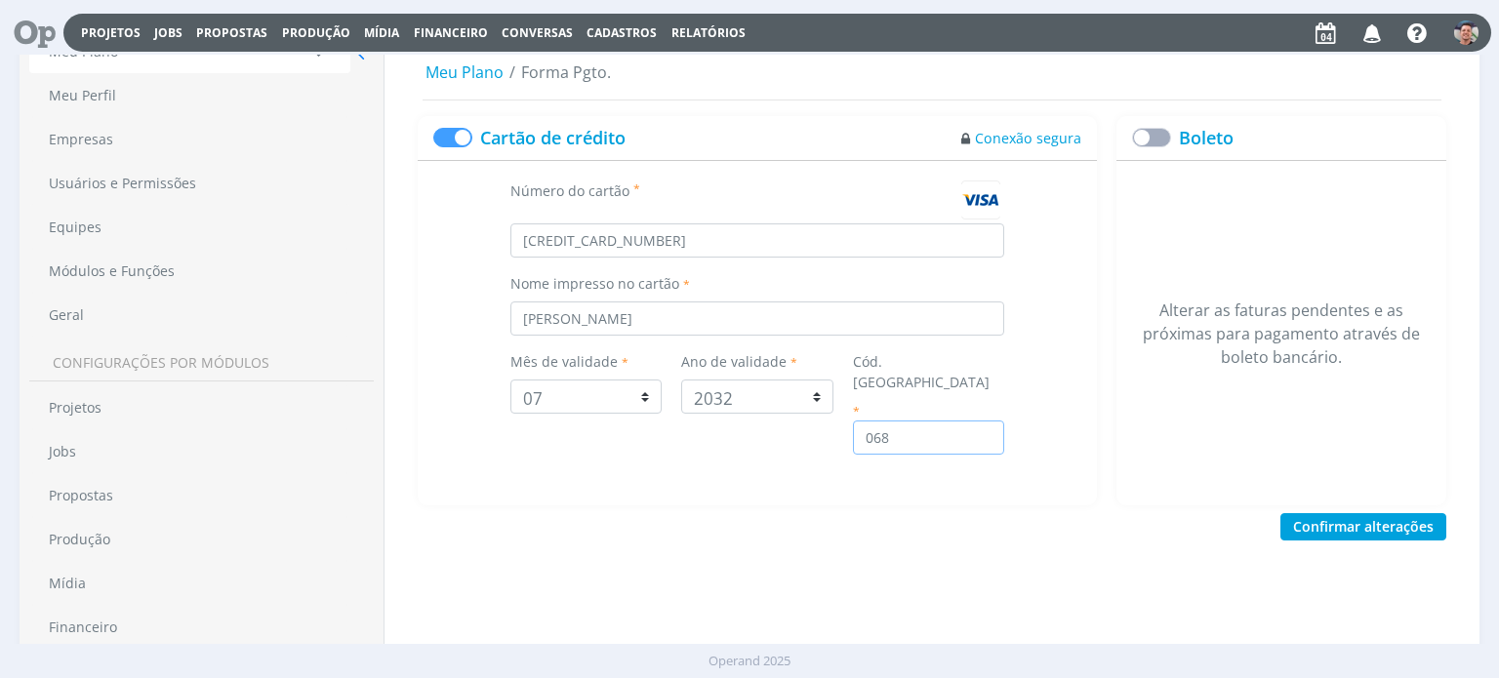
type input "068"
click at [1086, 526] on div "Meu Plano Forma Pgto. Cartão de crédito Conexão segura Número do cartão * [CRED…" at bounding box center [932, 403] width 1048 height 684
click at [1355, 513] on button "Confirmar alterações" at bounding box center [1364, 526] width 166 height 27
click at [453, 35] on span "Financeiro" at bounding box center [451, 32] width 74 height 17
click at [408, 195] on div "Cartão de crédito Conexão segura Número do cartão * [CREDIT_CARD_NUMBER] Nome i…" at bounding box center [757, 311] width 699 height 390
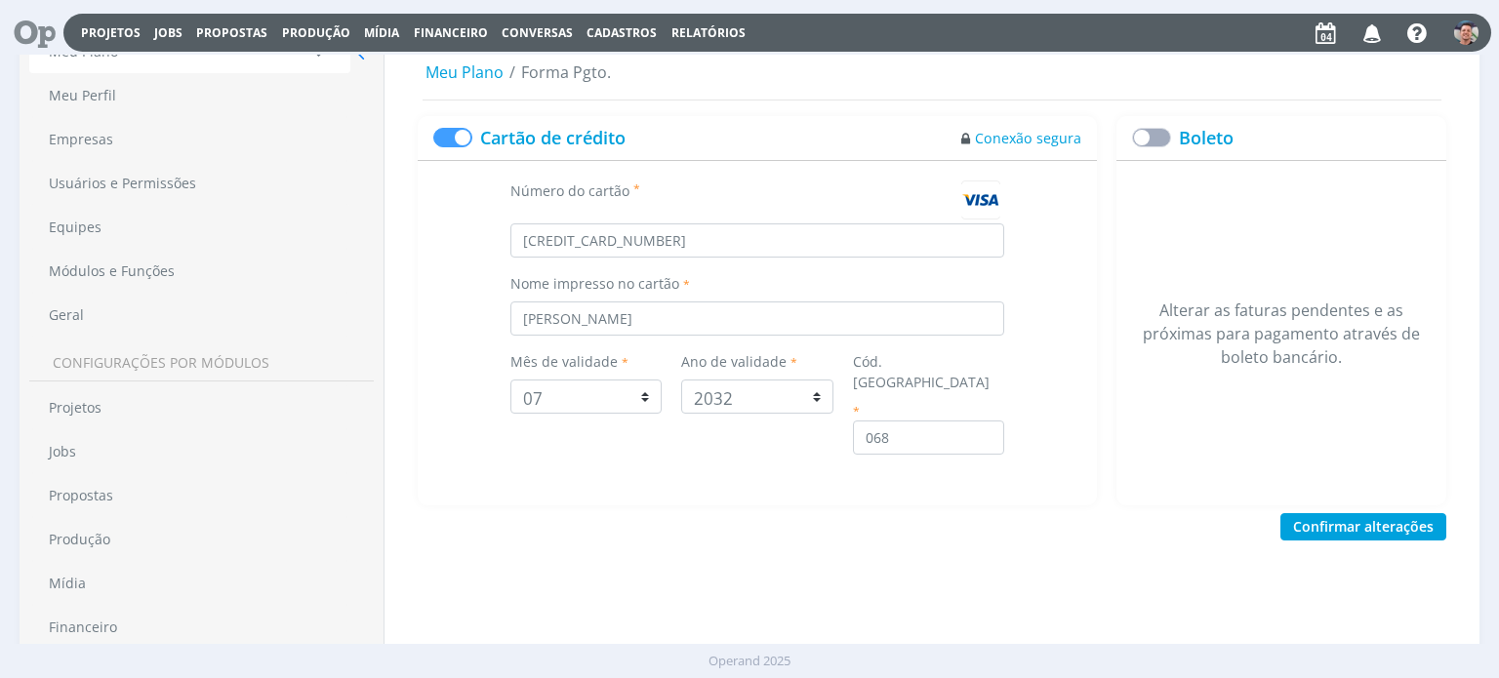
click at [457, 37] on span "Financeiro" at bounding box center [451, 32] width 74 height 17
click at [440, 65] on link "Lançamentos" at bounding box center [453, 66] width 164 height 30
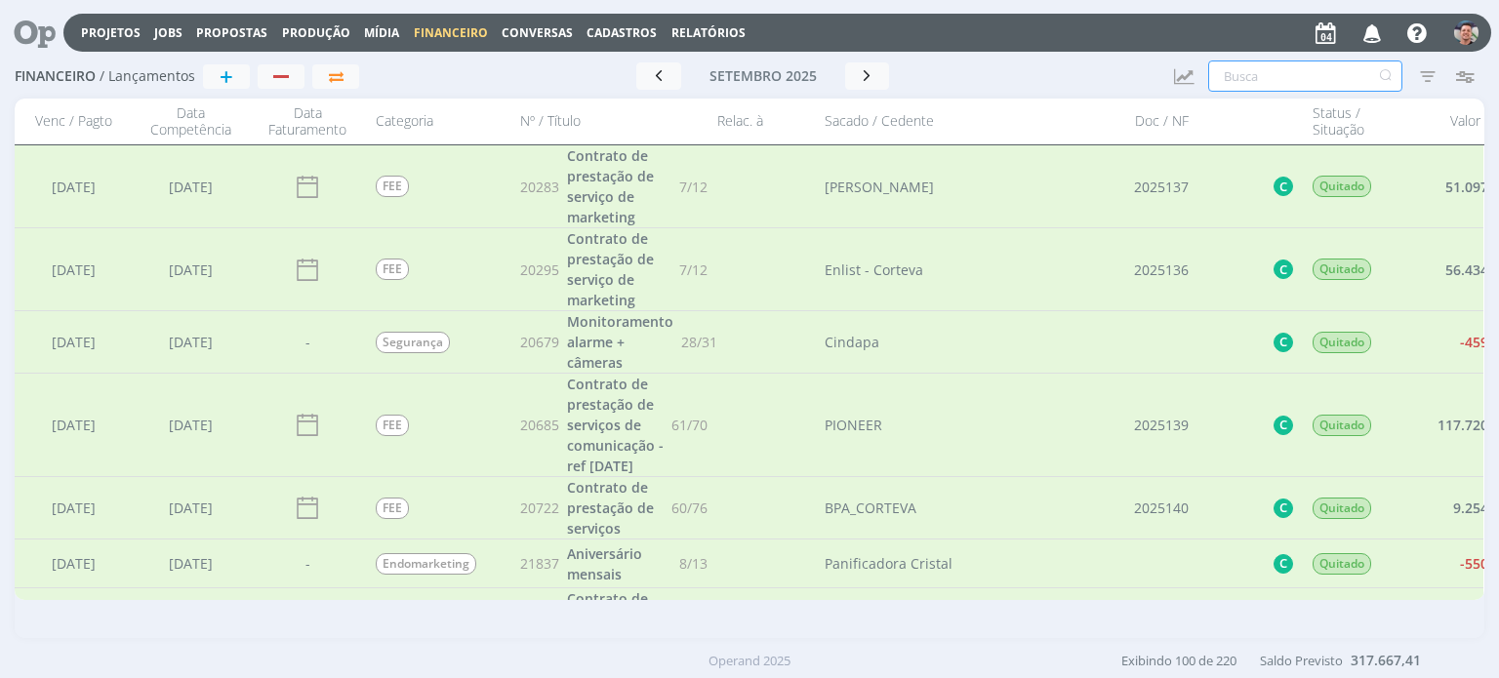
click at [1265, 72] on input "text" at bounding box center [1305, 76] width 194 height 31
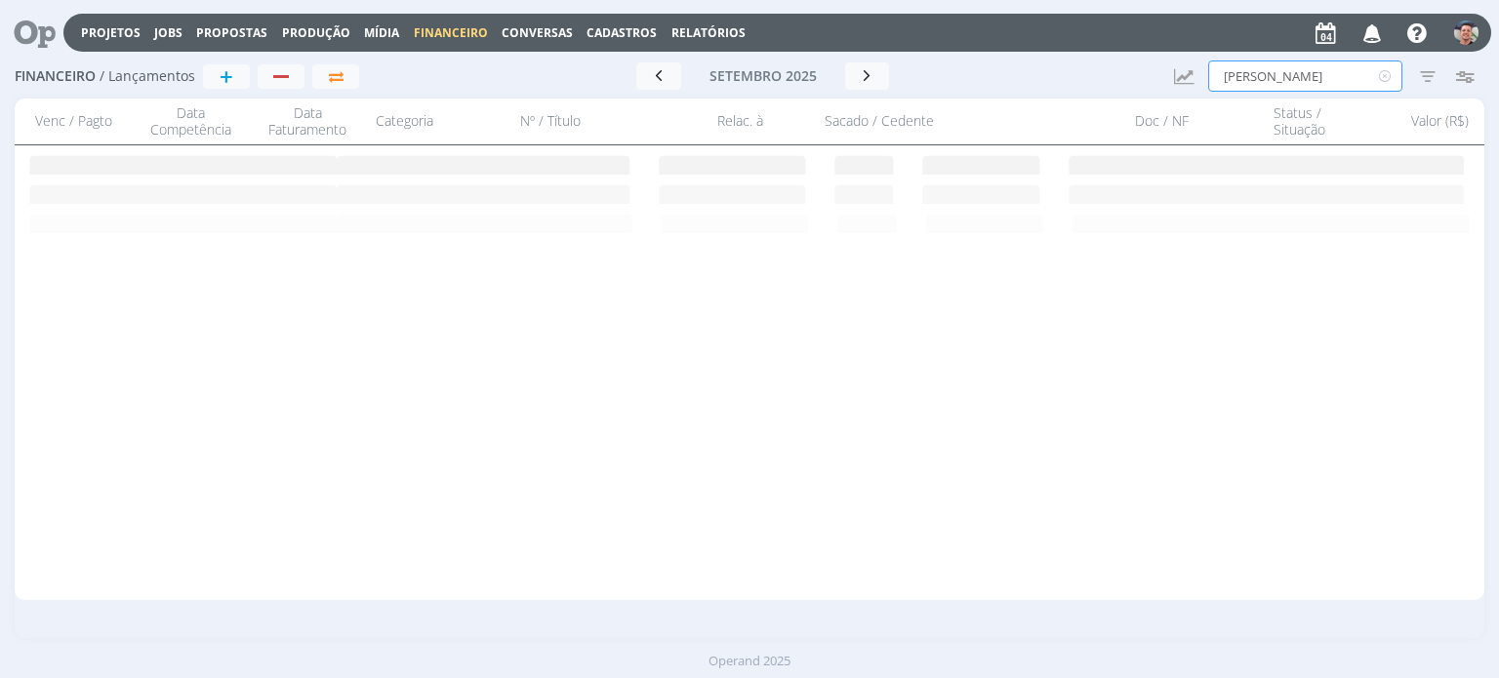
type input "[PERSON_NAME]"
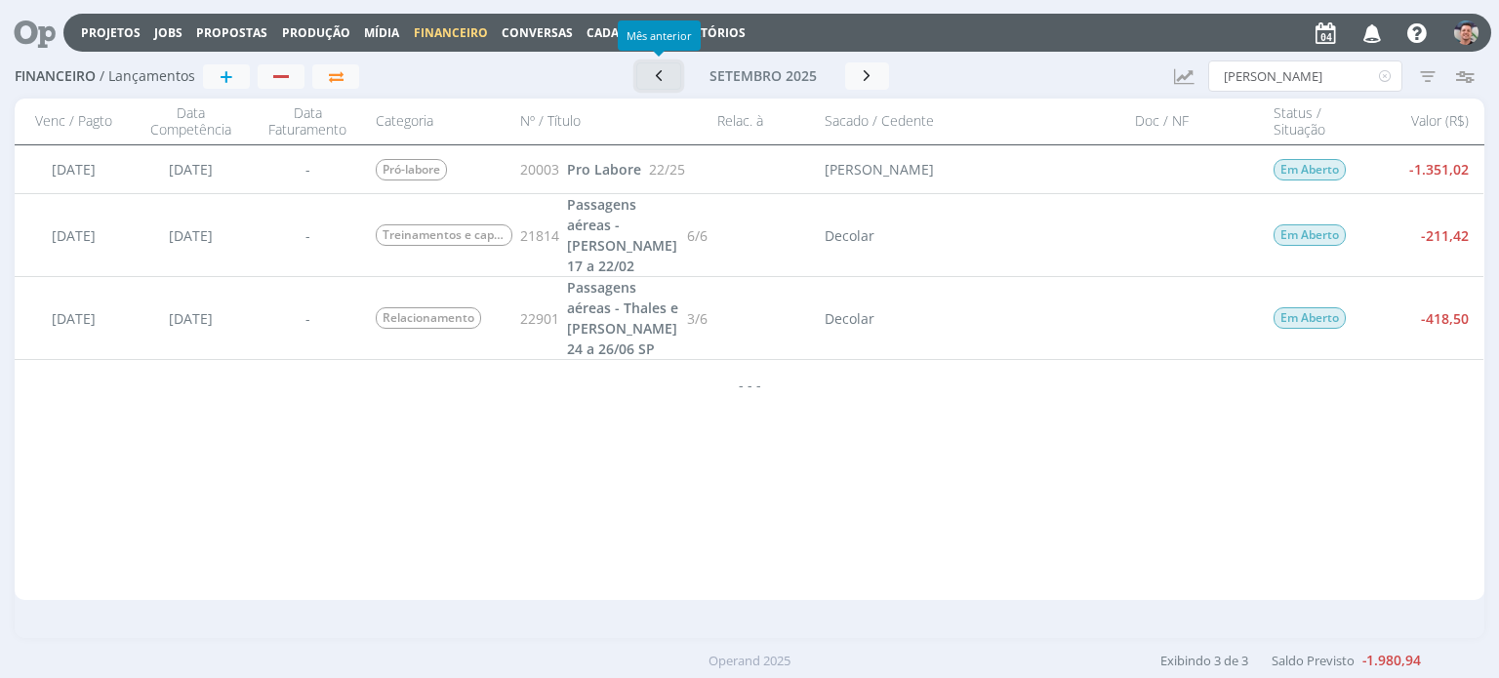
click at [662, 76] on icon "button" at bounding box center [659, 75] width 20 height 19
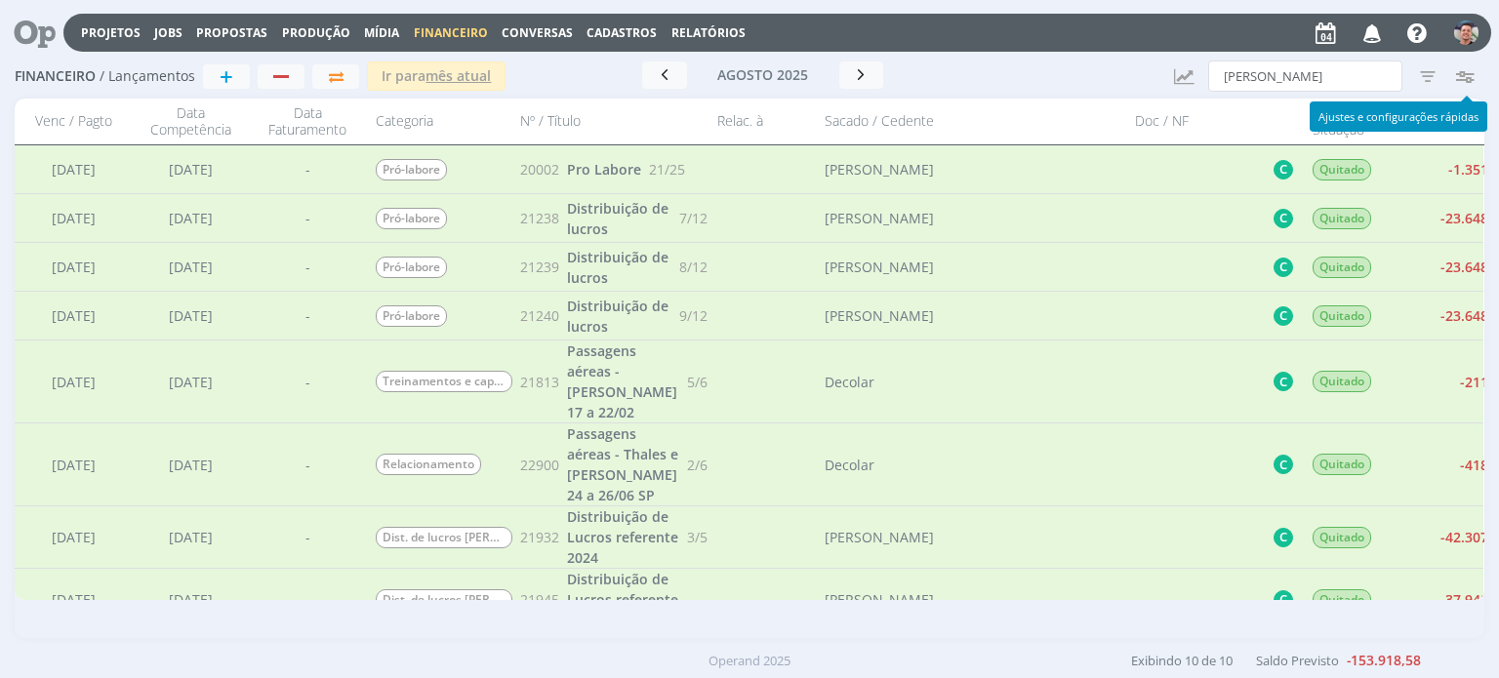
click at [1472, 77] on icon "button" at bounding box center [1465, 76] width 35 height 35
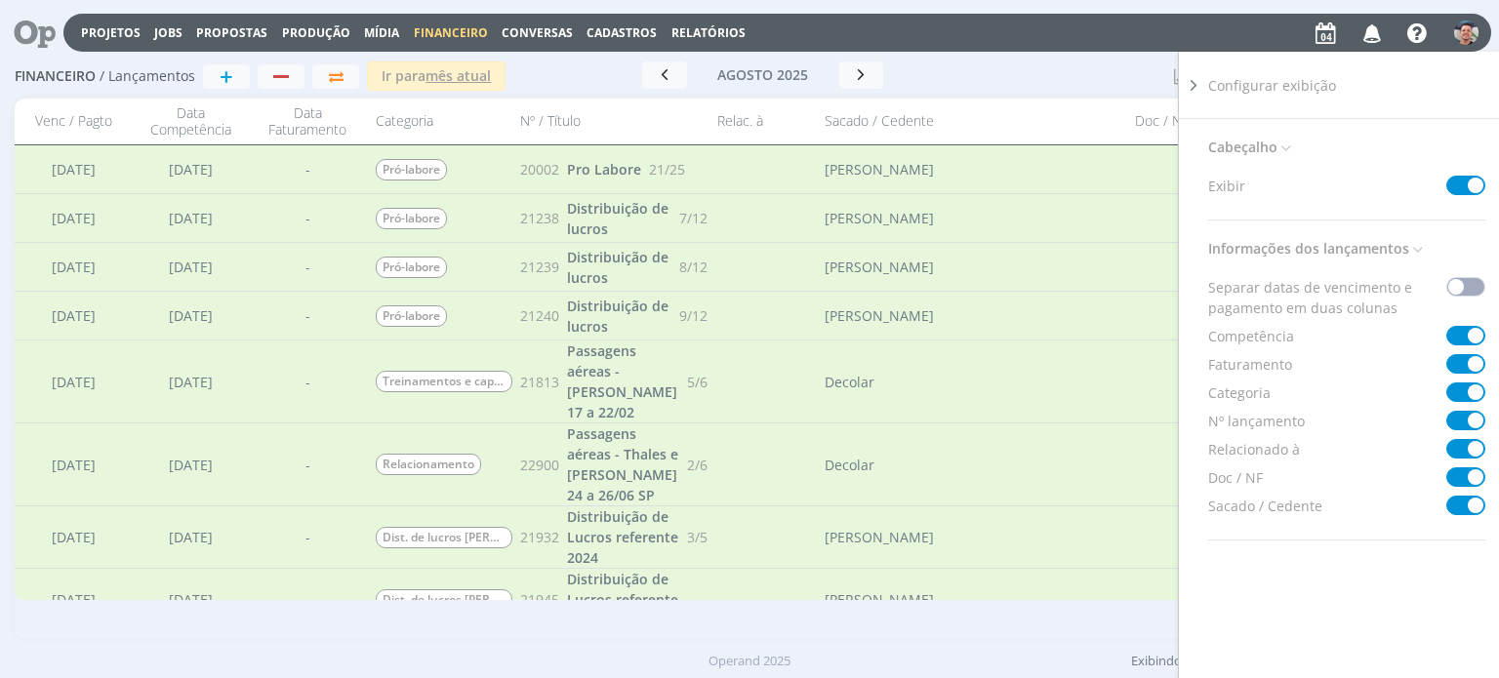
click at [1058, 77] on div at bounding box center [1059, 75] width 198 height 29
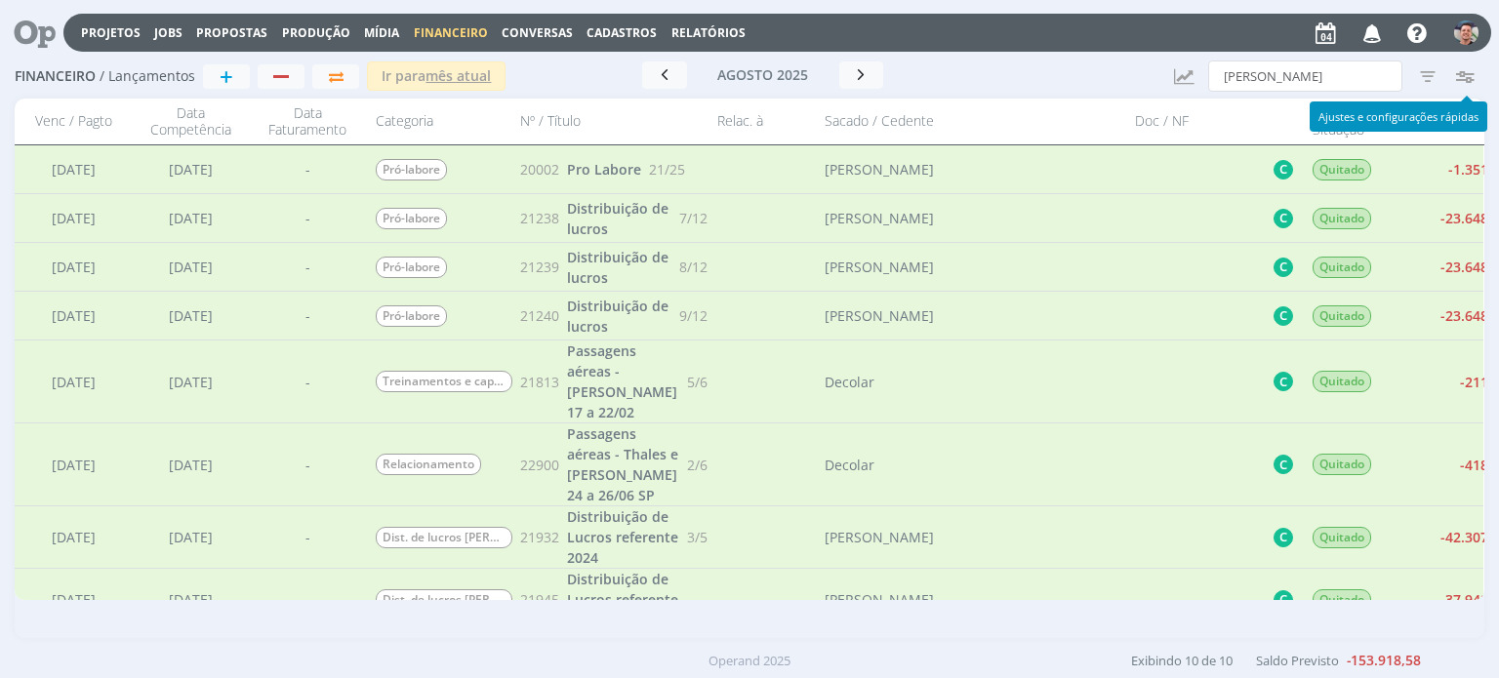
click at [1472, 64] on icon "button" at bounding box center [1465, 76] width 35 height 35
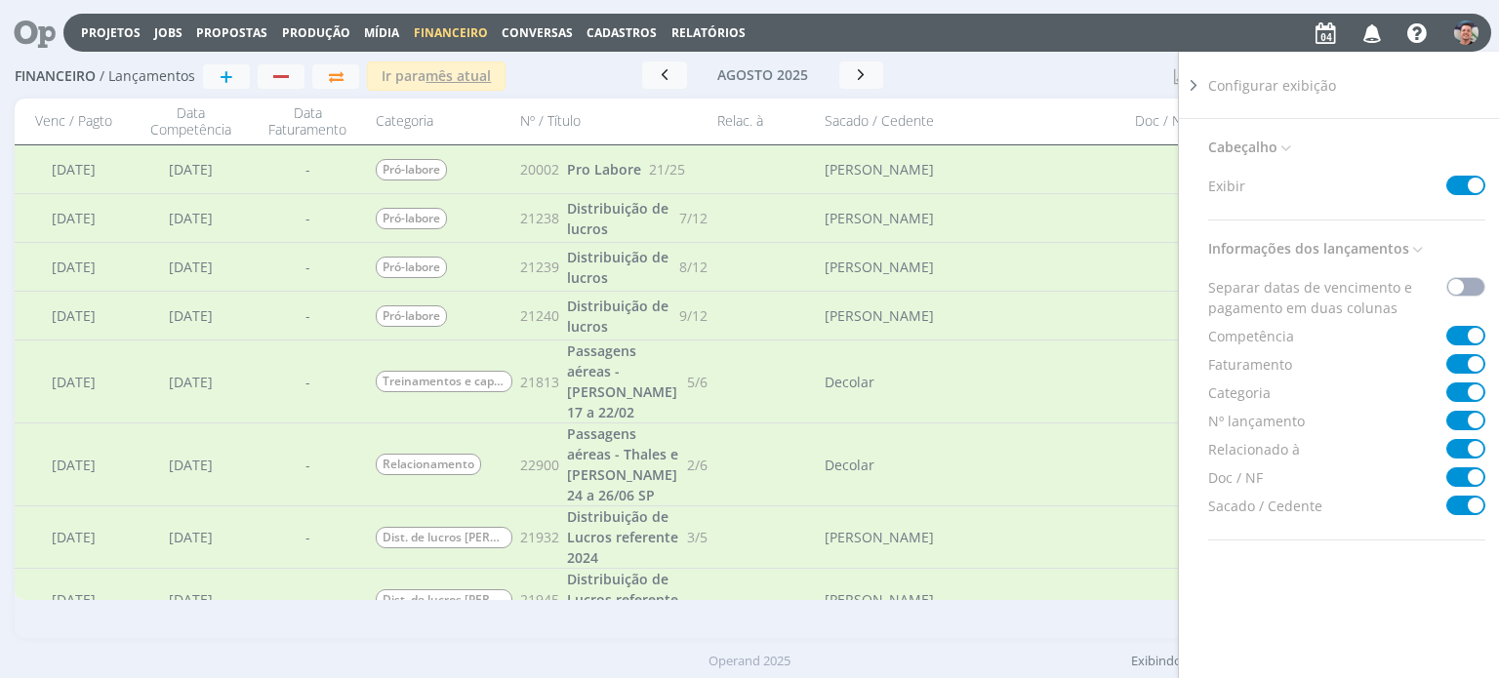
click at [1459, 476] on span at bounding box center [1466, 478] width 39 height 20
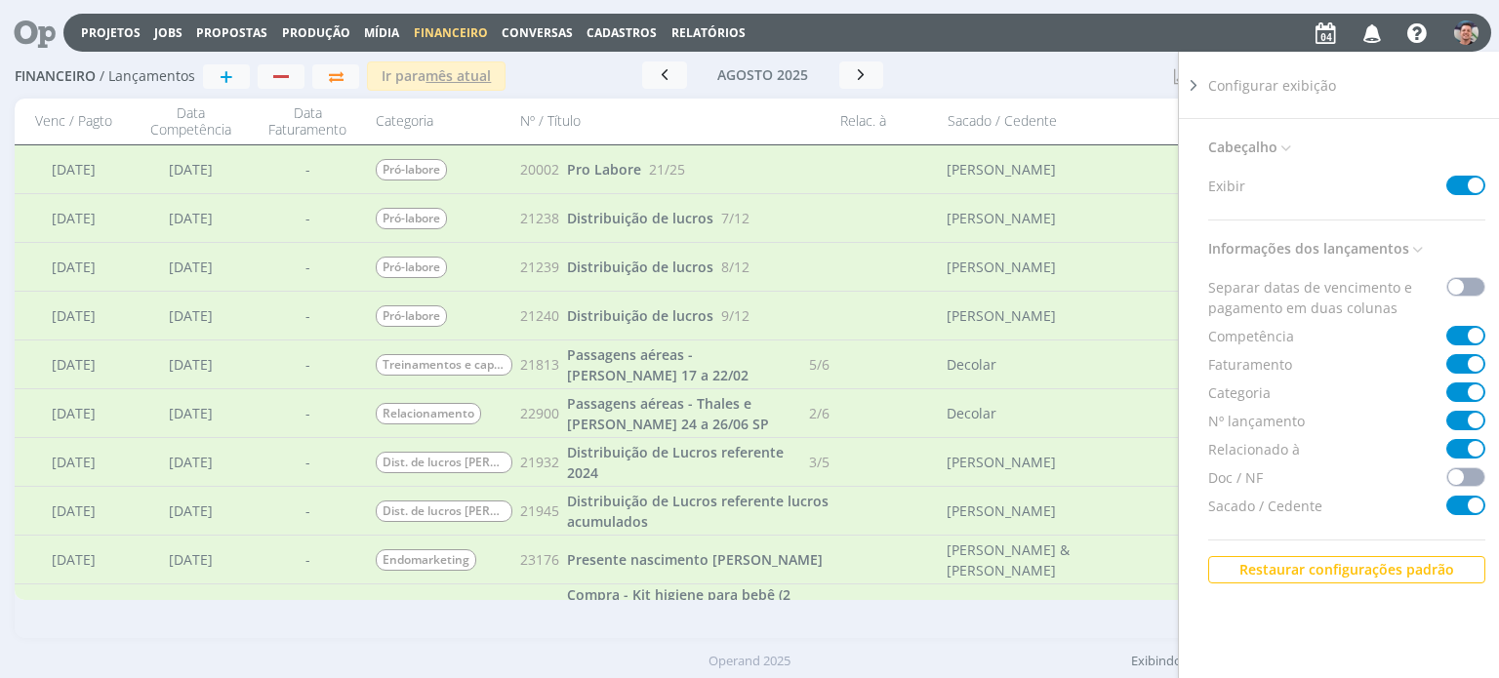
click at [1047, 65] on div at bounding box center [1059, 75] width 198 height 29
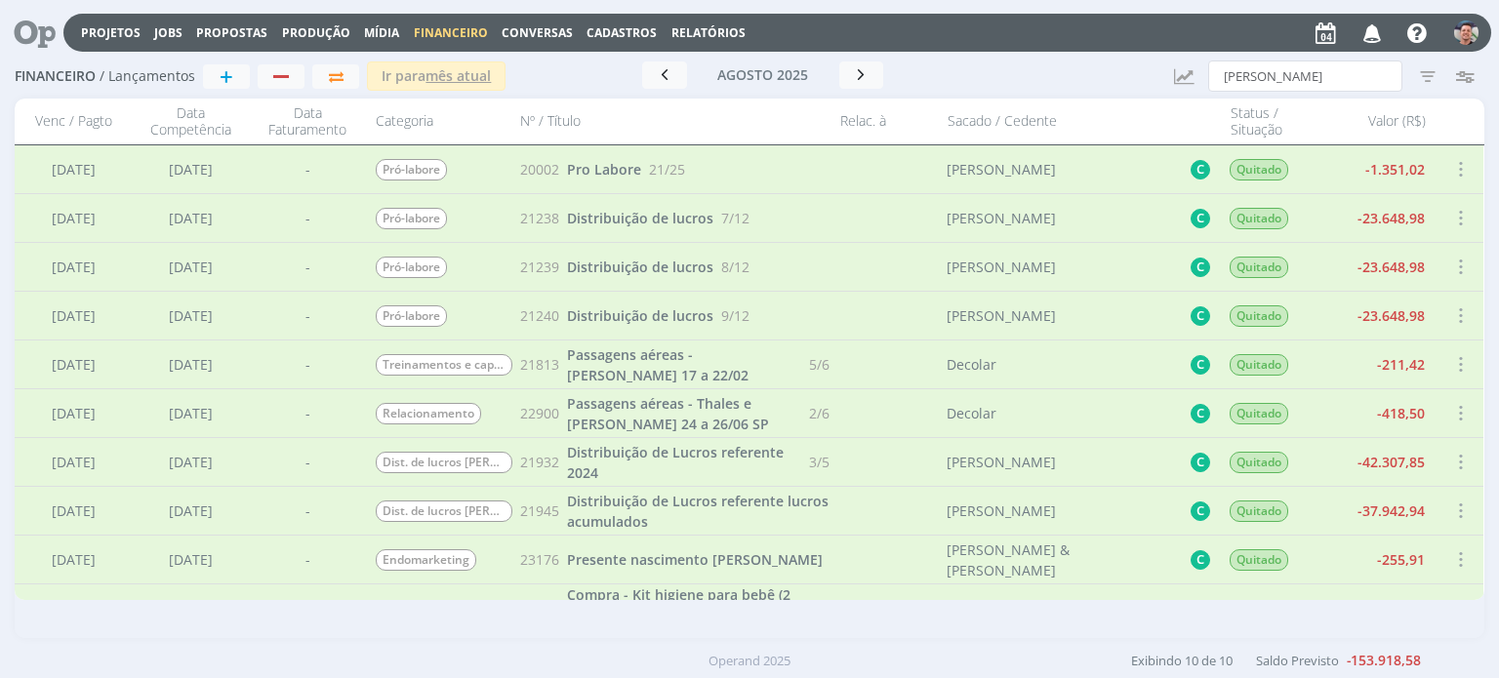
scroll to position [82, 0]
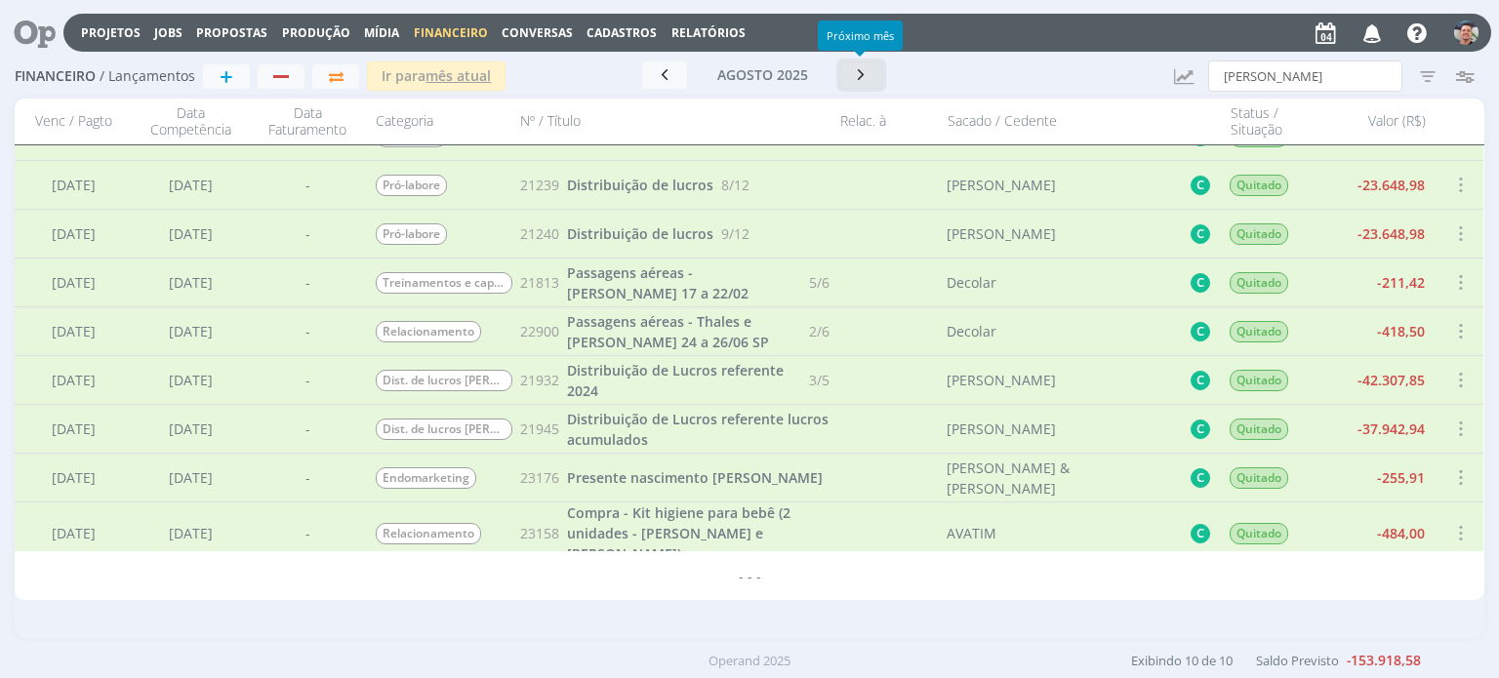
click at [870, 81] on button "button" at bounding box center [861, 74] width 45 height 27
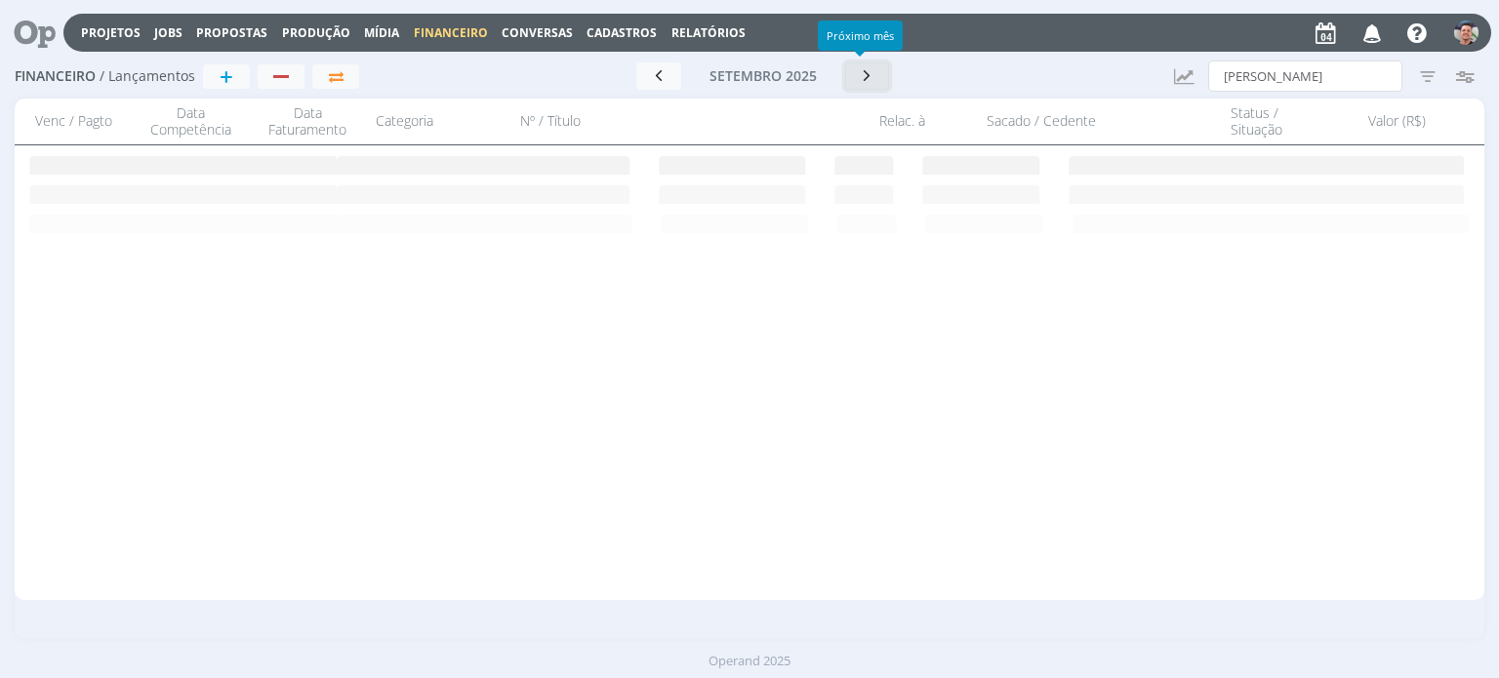
scroll to position [0, 0]
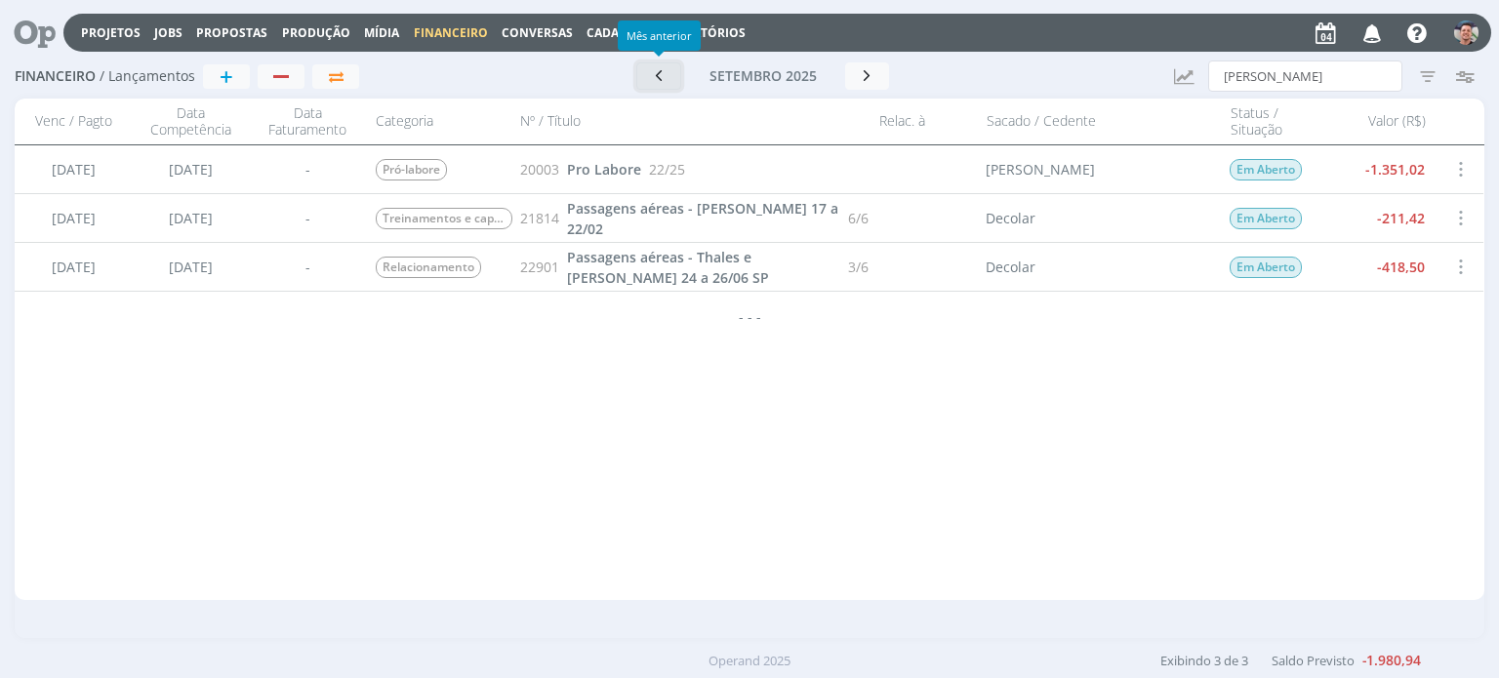
click at [666, 76] on icon "button" at bounding box center [659, 75] width 20 height 19
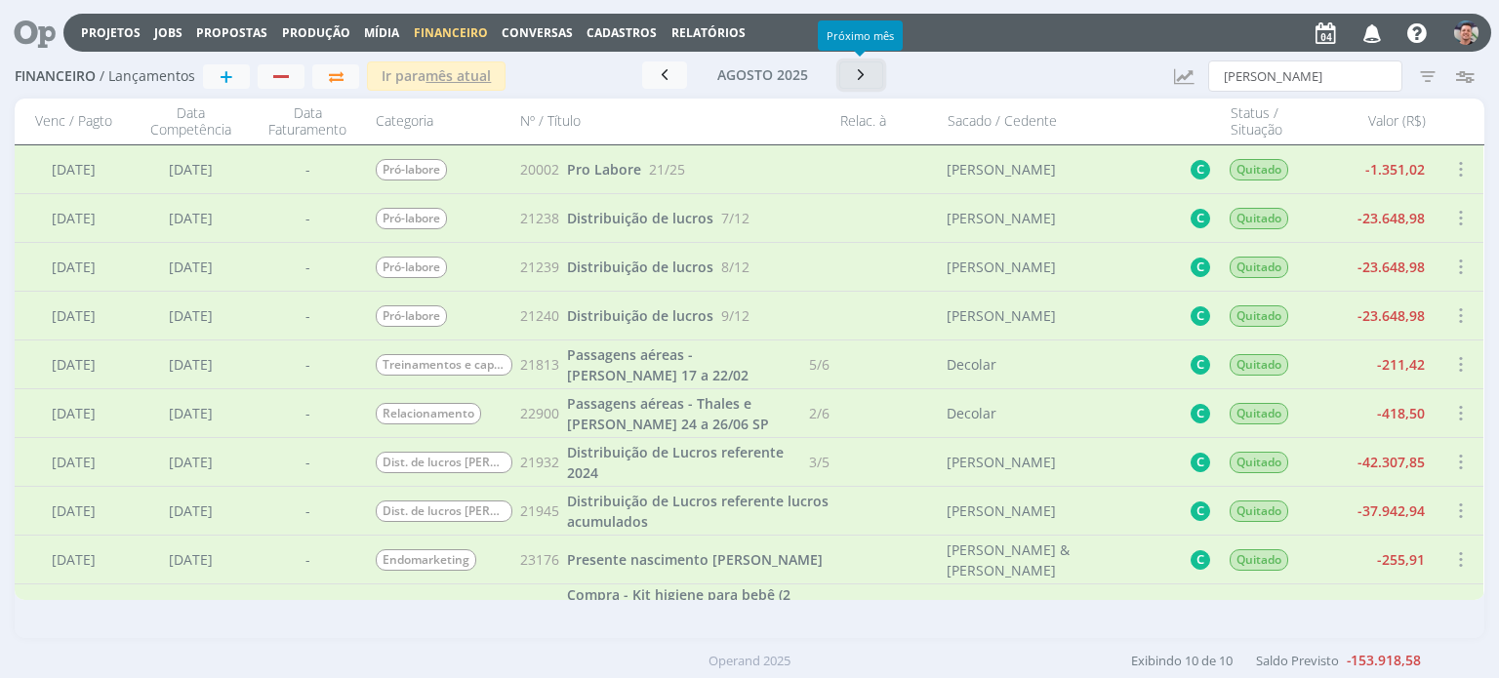
click at [852, 78] on icon "button" at bounding box center [862, 74] width 20 height 19
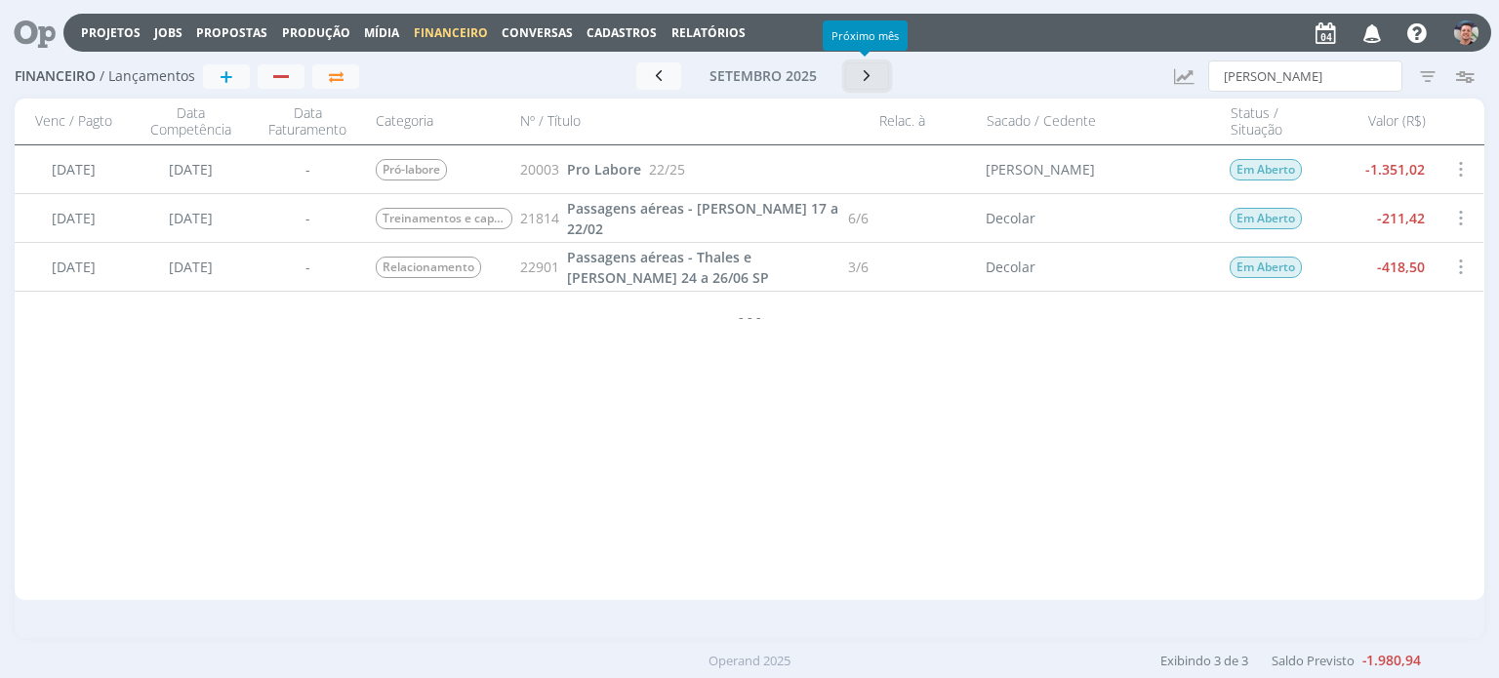
click at [868, 77] on icon "button" at bounding box center [868, 75] width 20 height 19
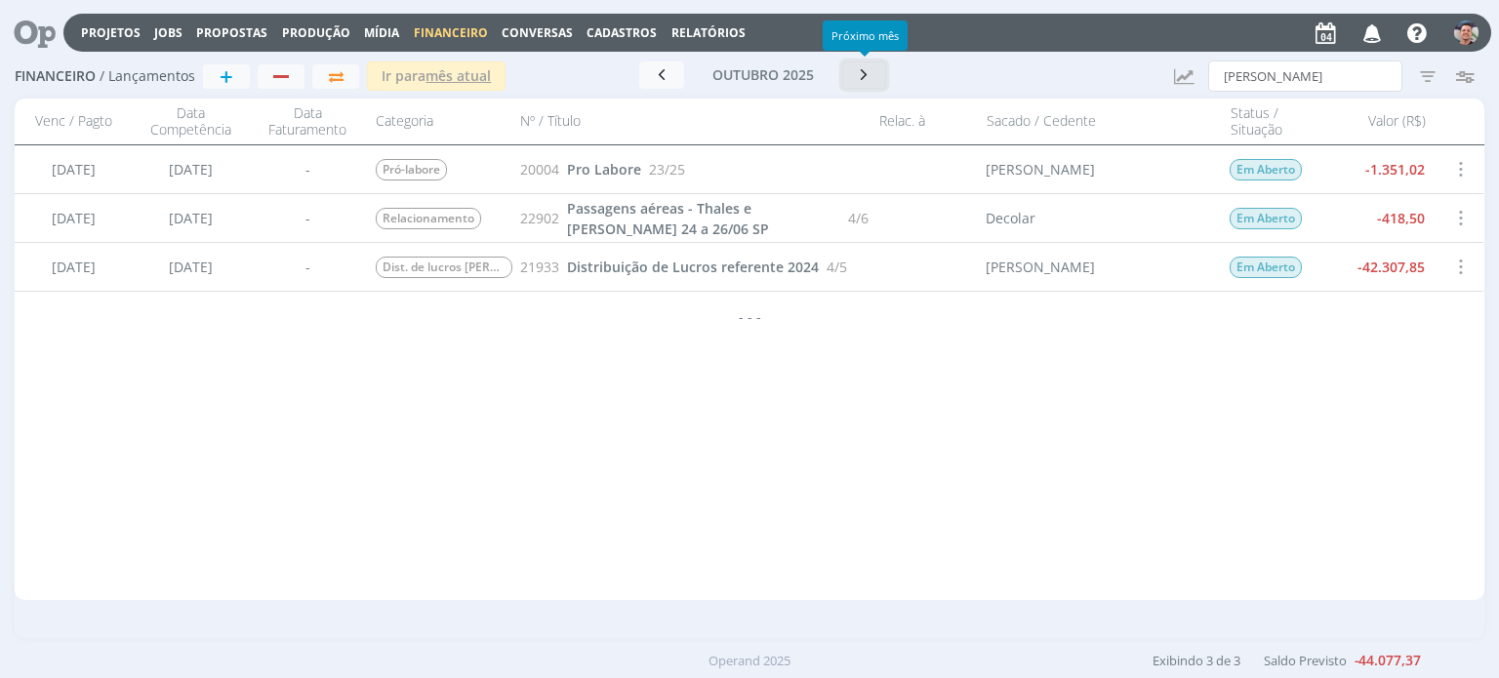
click at [868, 77] on icon "button" at bounding box center [865, 74] width 20 height 19
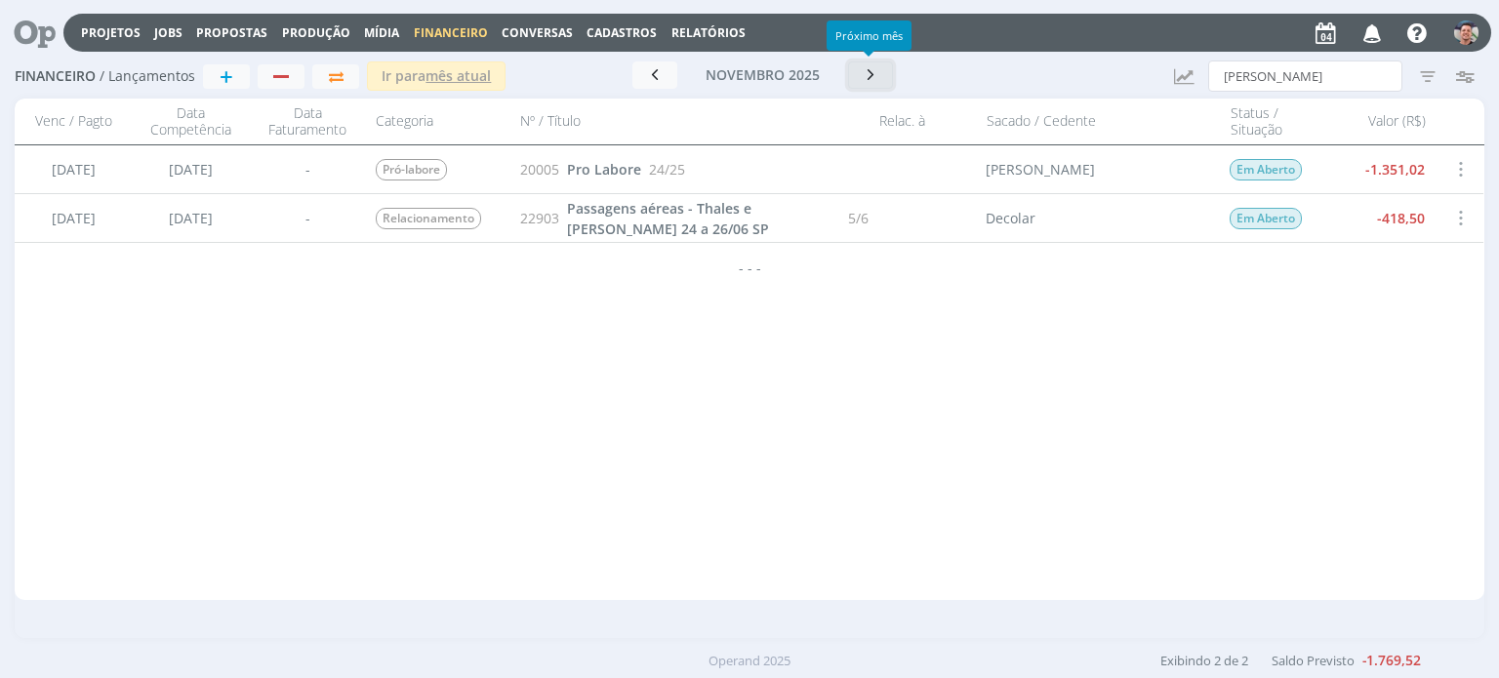
click at [875, 66] on icon "button" at bounding box center [871, 74] width 20 height 19
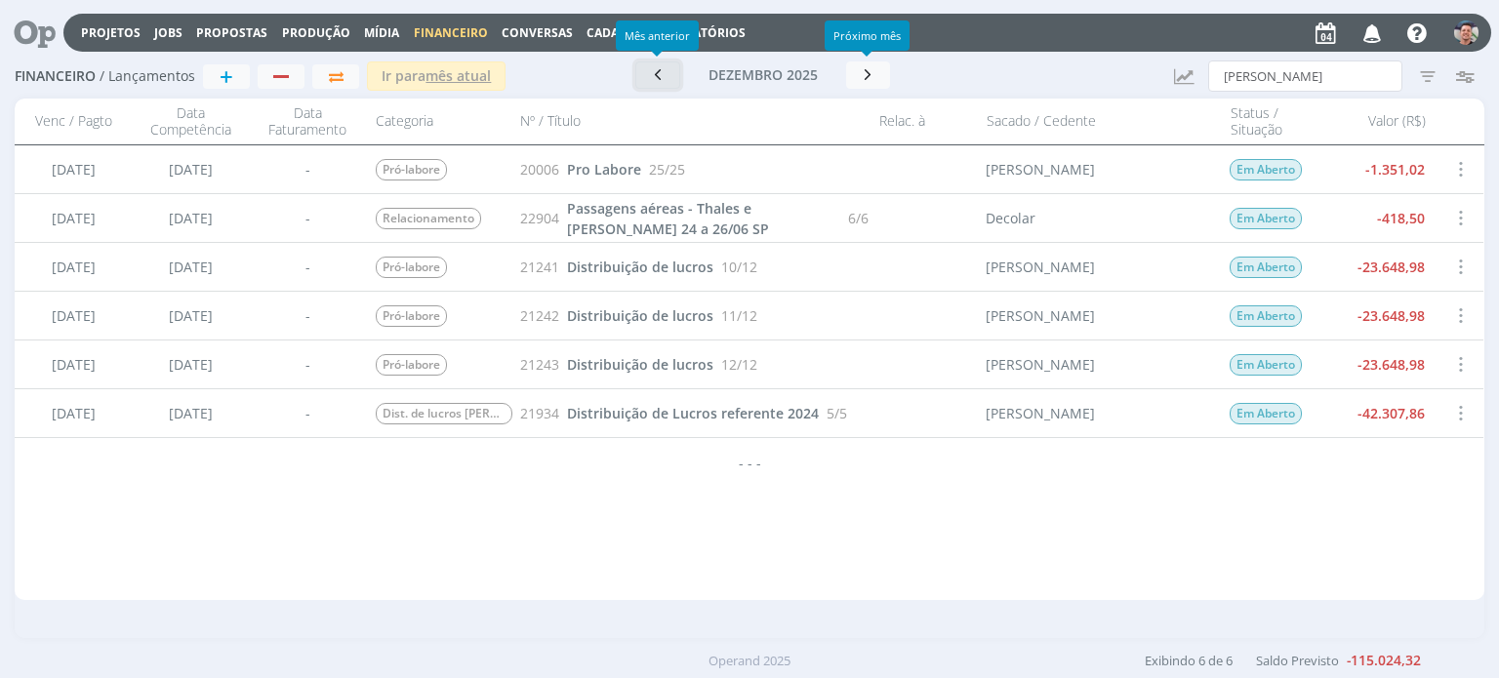
click at [656, 75] on icon "button" at bounding box center [658, 74] width 20 height 19
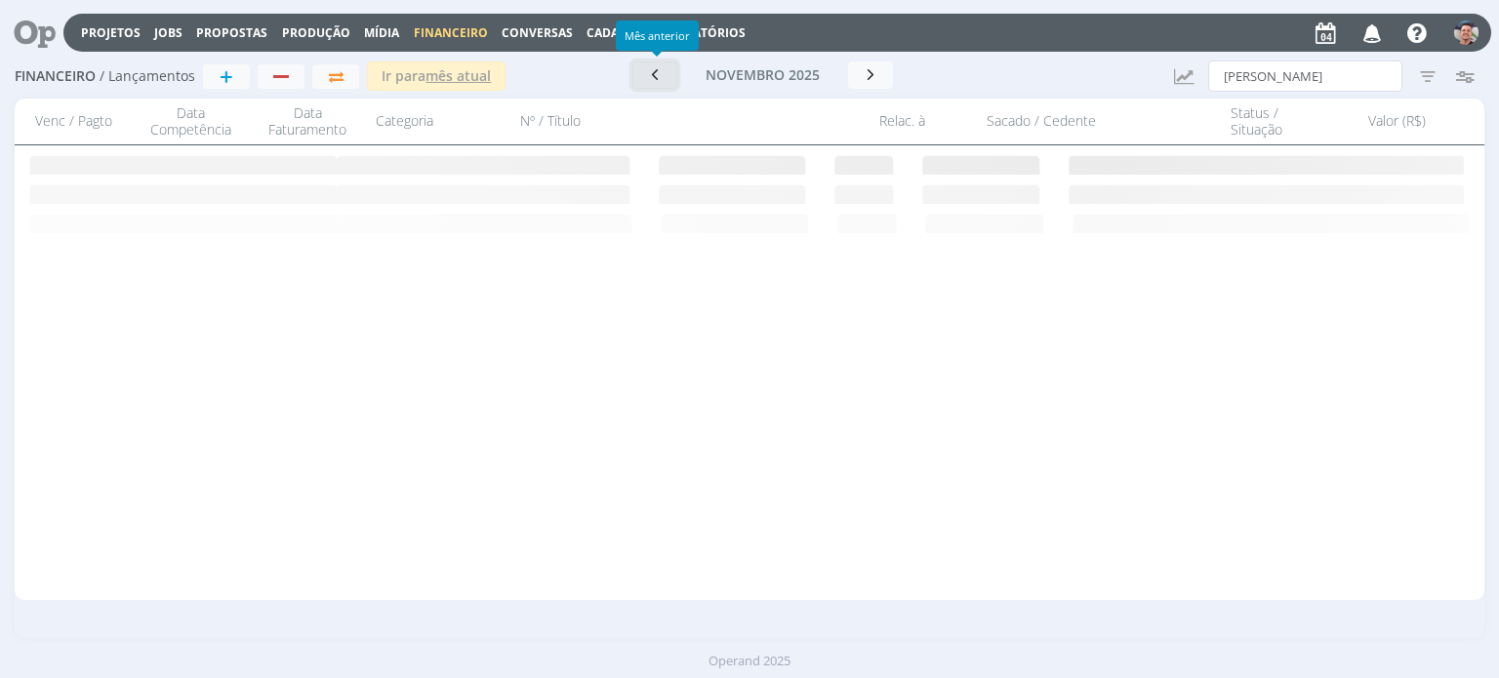
click at [656, 75] on icon "button" at bounding box center [655, 74] width 20 height 19
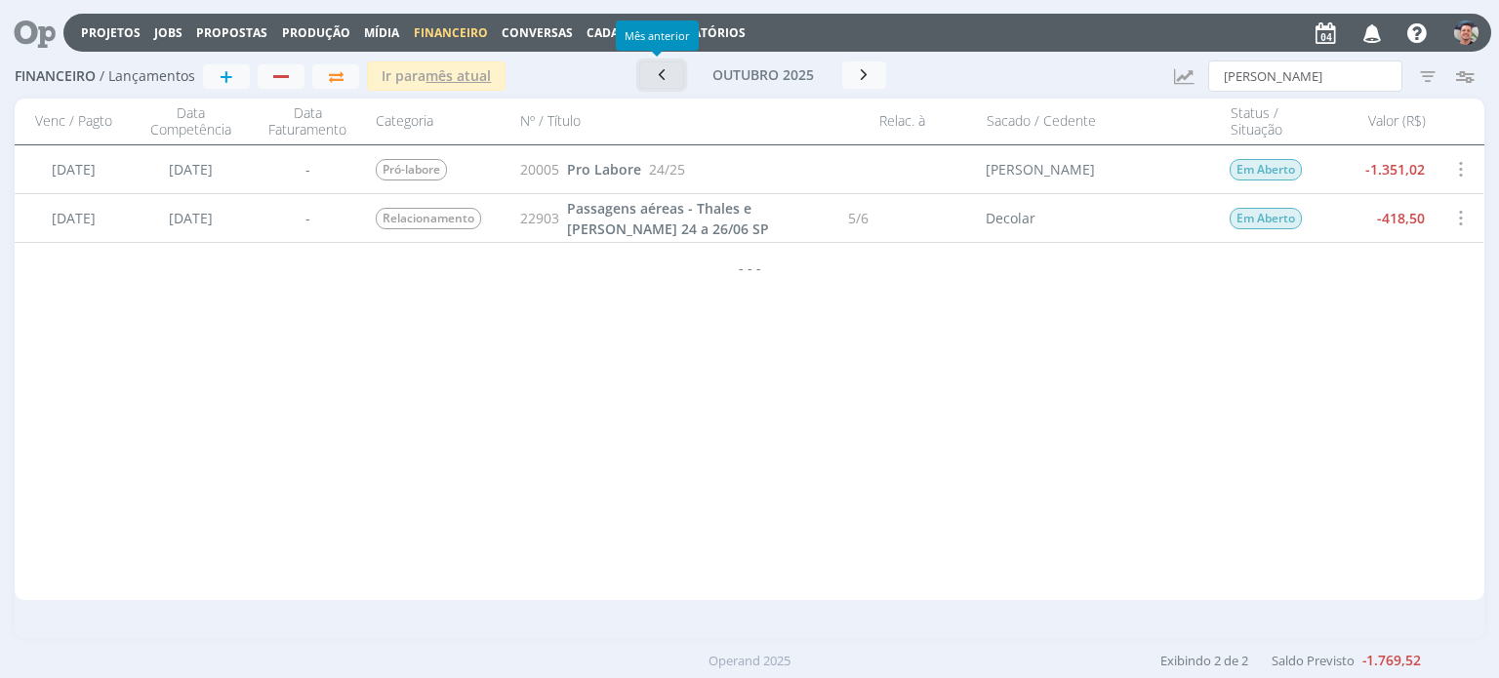
click at [660, 75] on icon "button" at bounding box center [662, 74] width 20 height 19
click at [660, 75] on icon "button" at bounding box center [659, 75] width 20 height 19
